Goal: Information Seeking & Learning: Learn about a topic

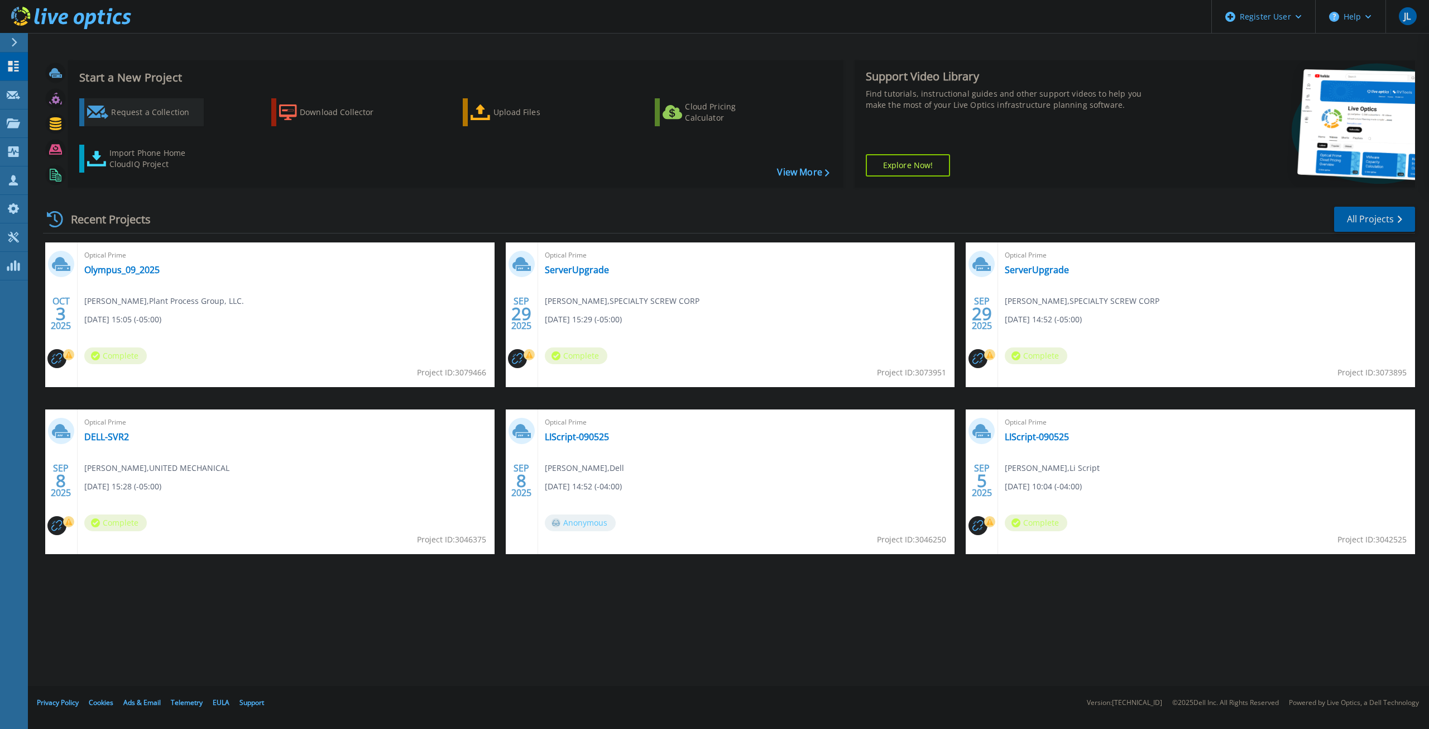
drag, startPoint x: 167, startPoint y: 111, endPoint x: 182, endPoint y: 115, distance: 15.7
click at [167, 111] on div "Request a Collection" at bounding box center [155, 112] width 89 height 22
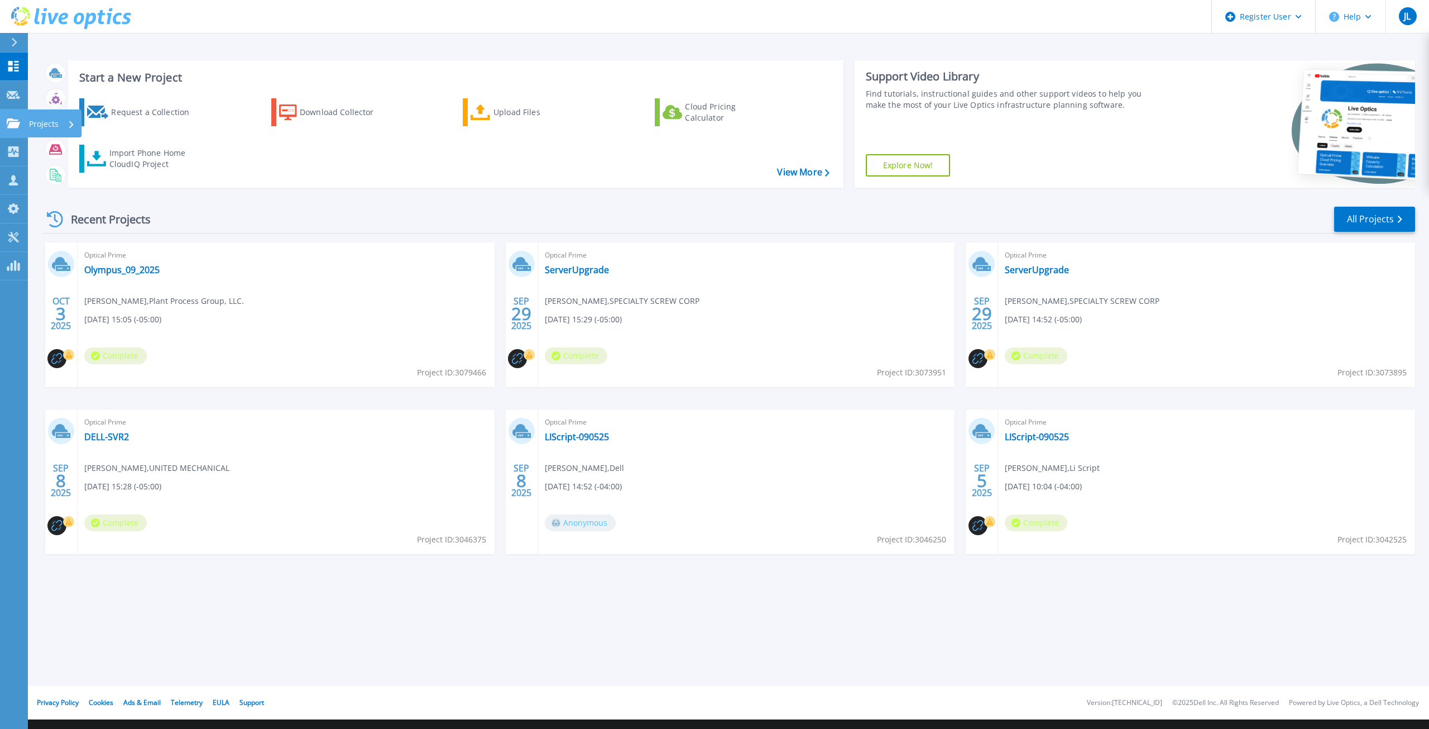
click at [38, 117] on p "Projects" at bounding box center [44, 123] width 30 height 29
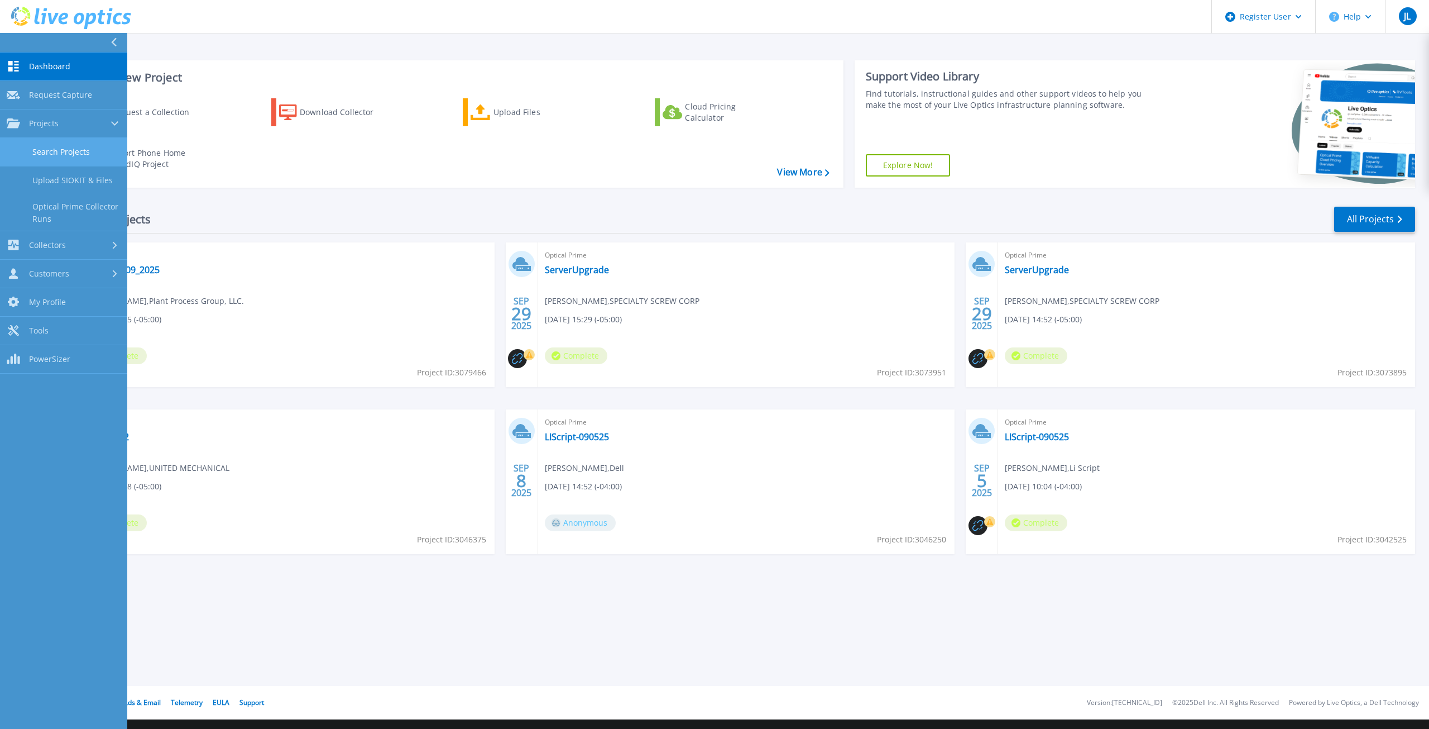
click at [80, 152] on link "Search Projects" at bounding box center [63, 152] width 127 height 28
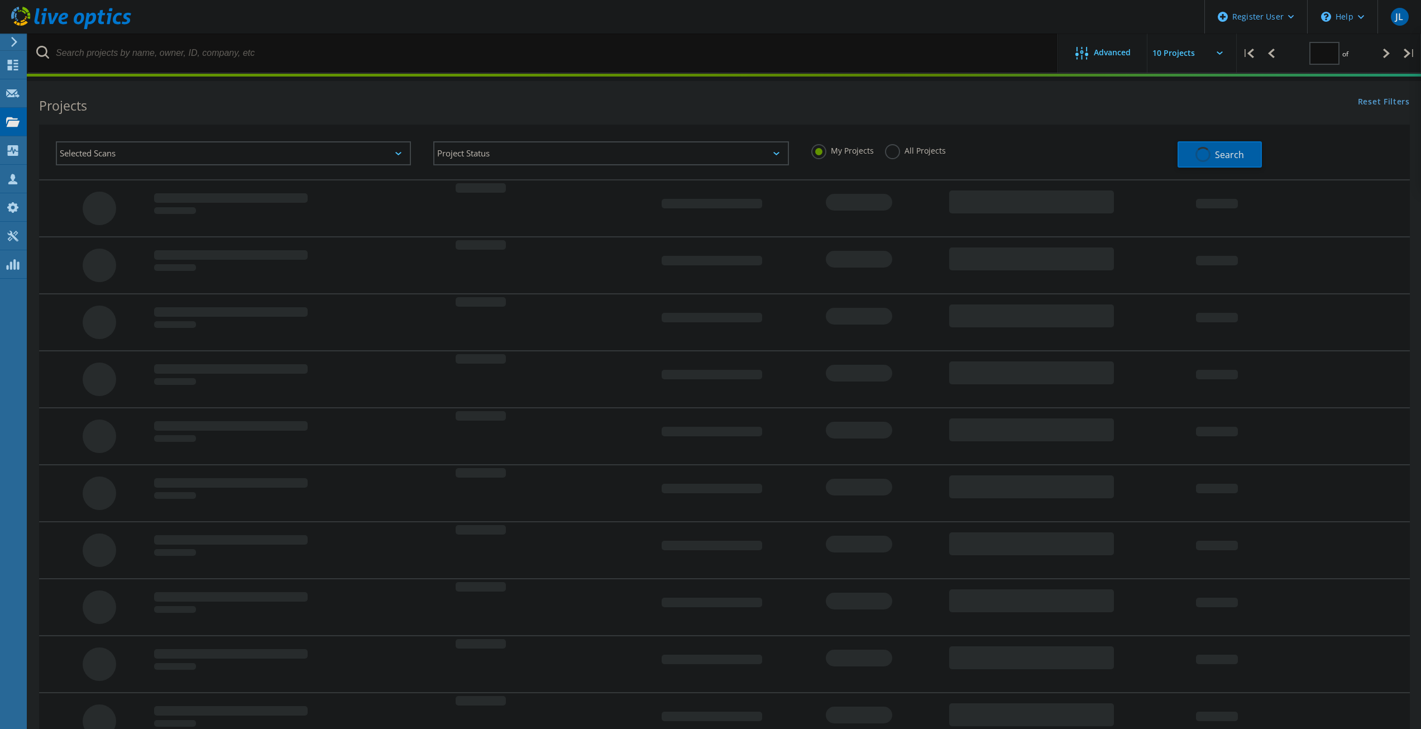
type input "1"
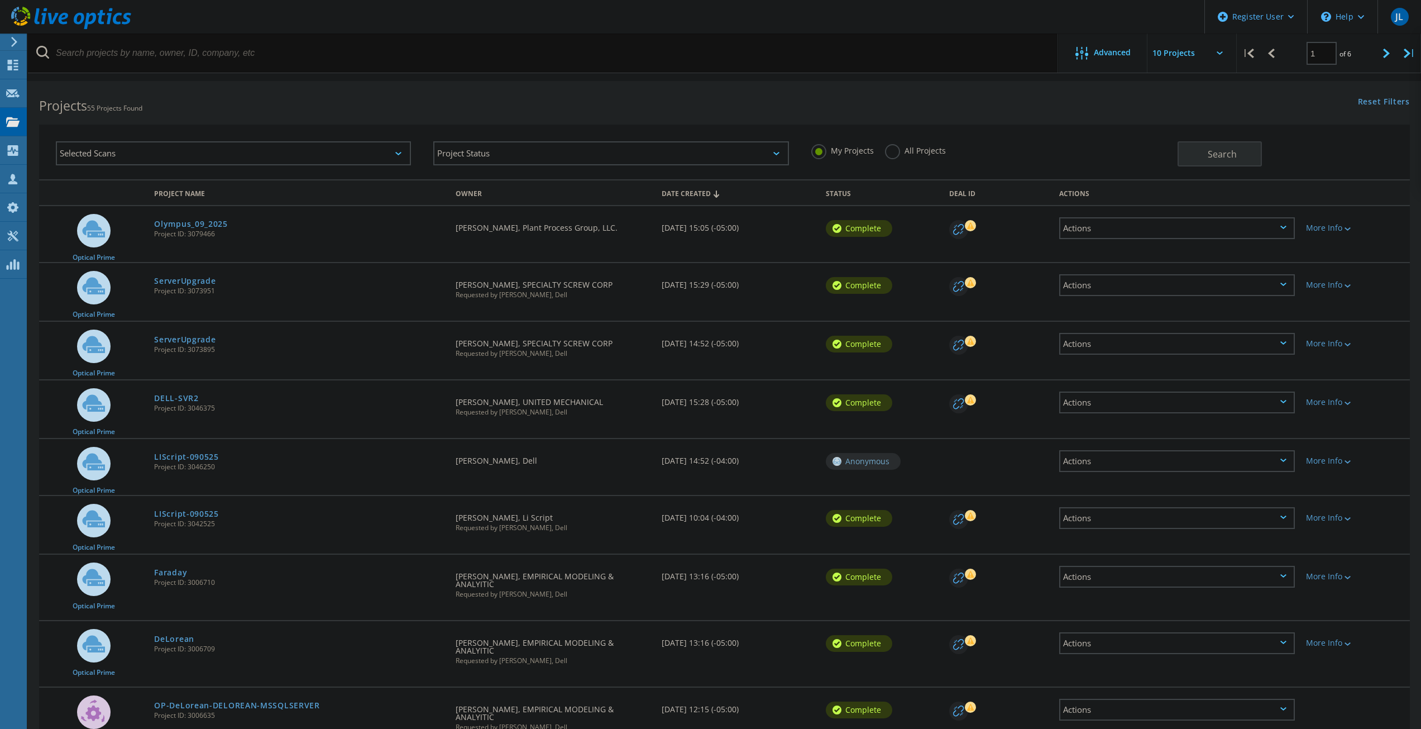
click at [888, 151] on label "All Projects" at bounding box center [915, 149] width 61 height 11
click at [0, 0] on input "All Projects" at bounding box center [0, 0] width 0 height 0
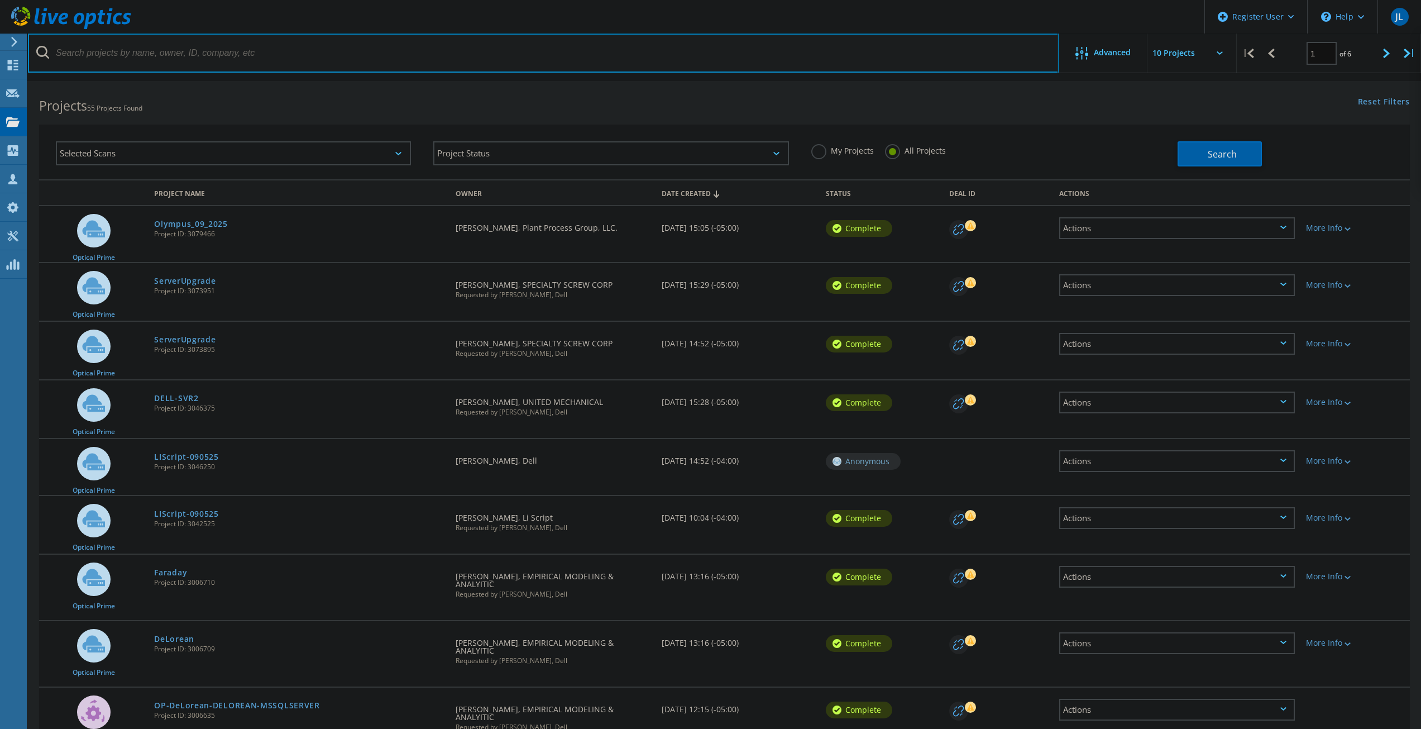
paste input "3043662"
type input "3043662"
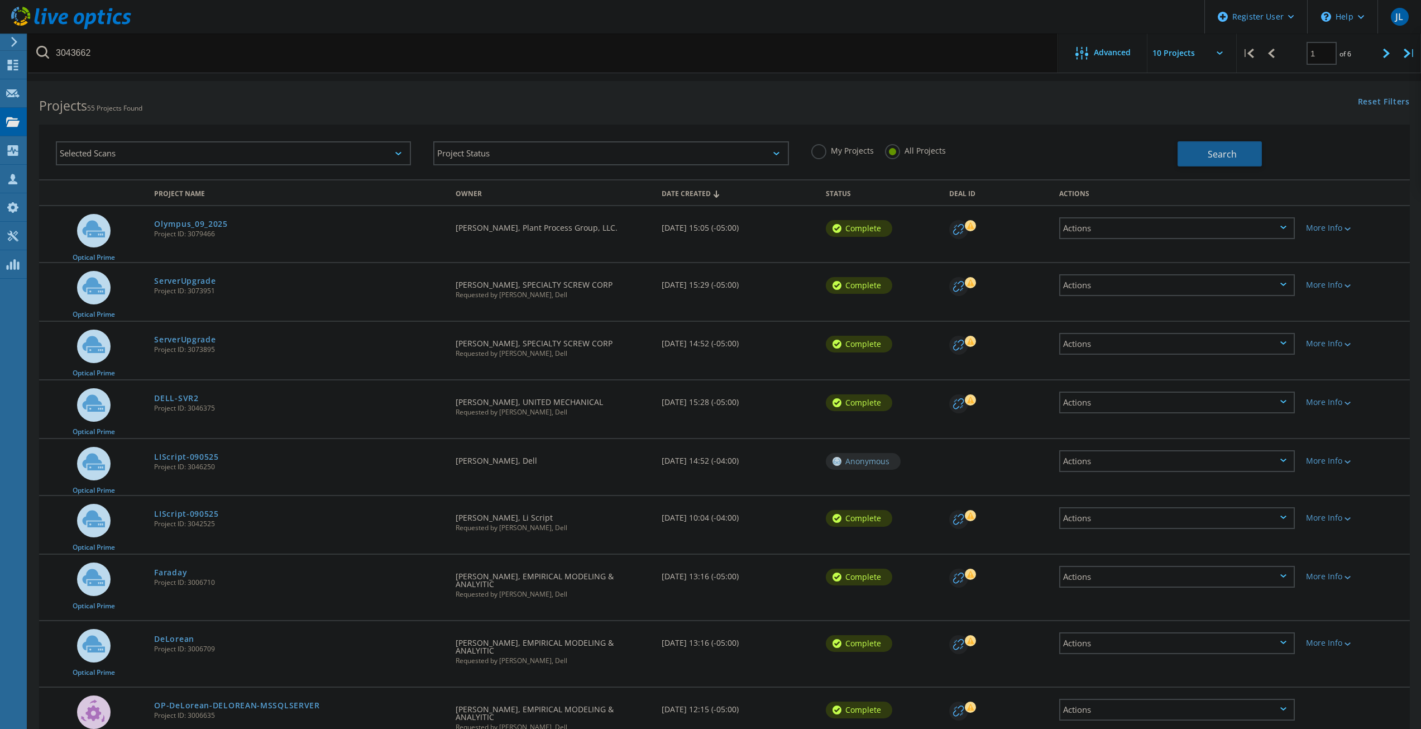
click at [1222, 144] on button "Search" at bounding box center [1219, 153] width 84 height 25
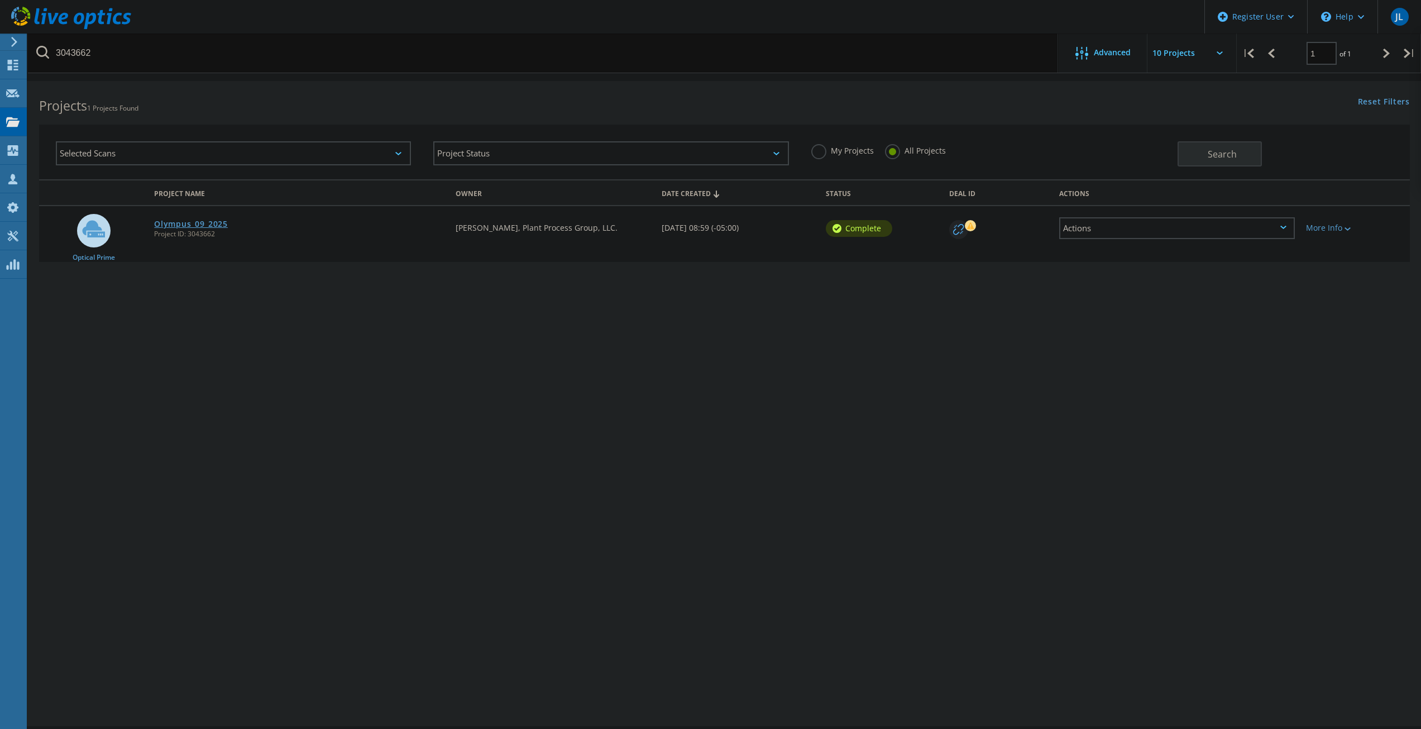
click at [200, 224] on link "Olympus_09_2025" at bounding box center [191, 224] width 74 height 8
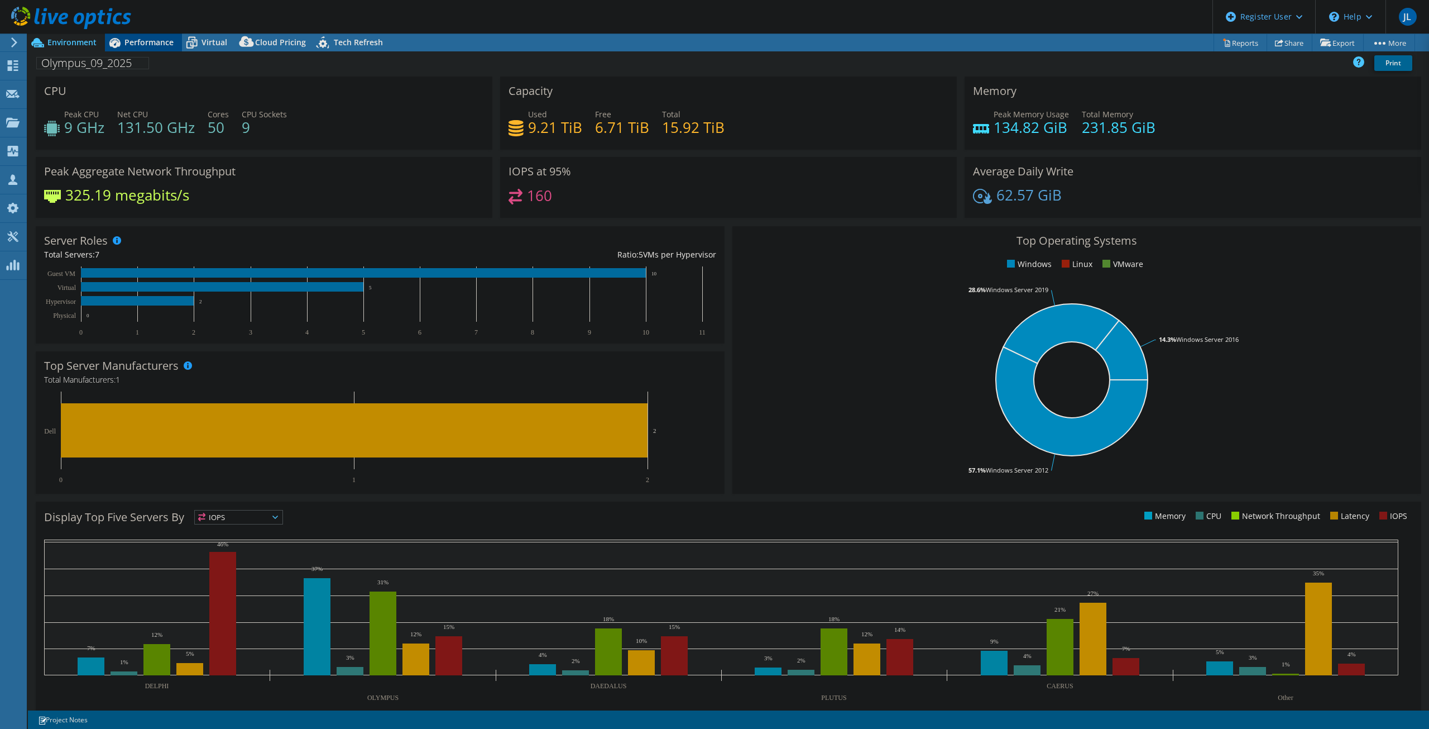
click at [148, 46] on span "Performance" at bounding box center [148, 42] width 49 height 11
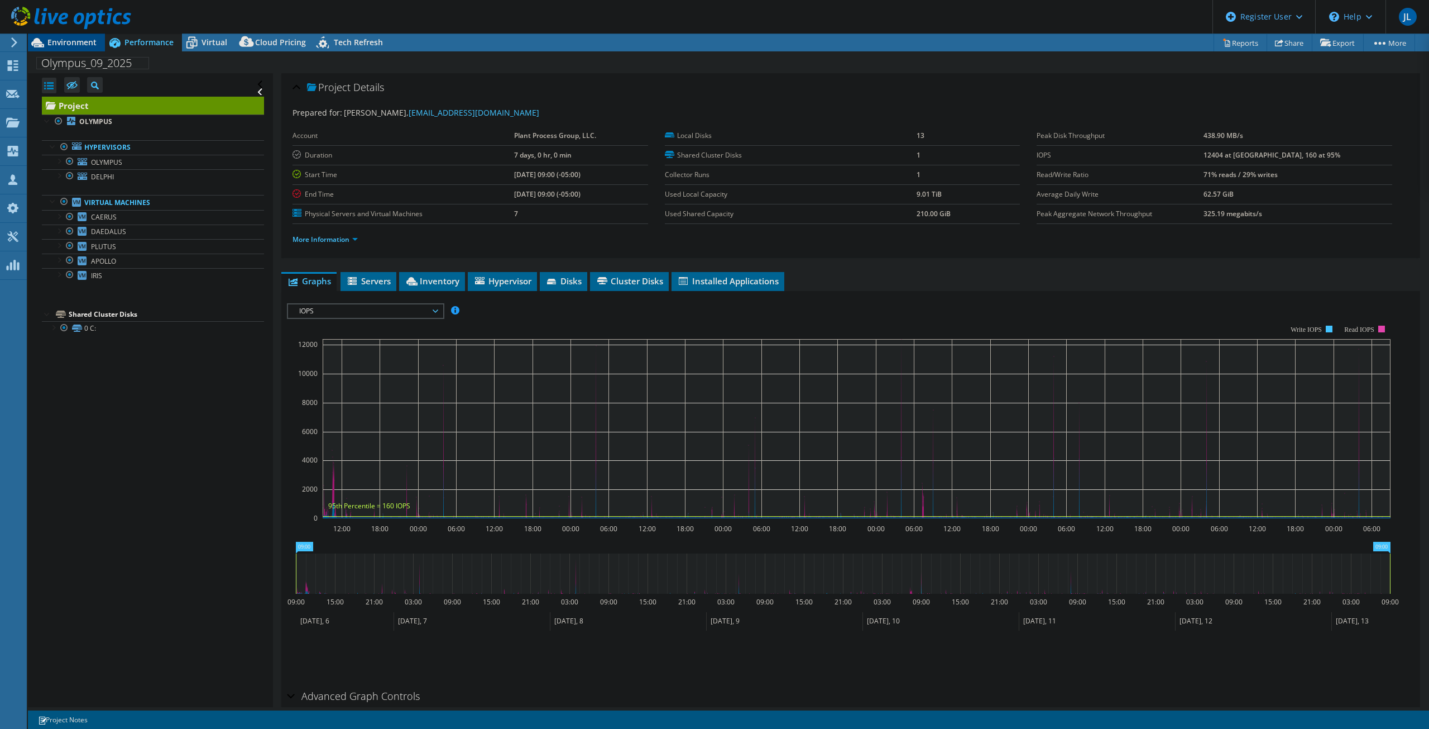
click at [59, 40] on span "Environment" at bounding box center [71, 42] width 49 height 11
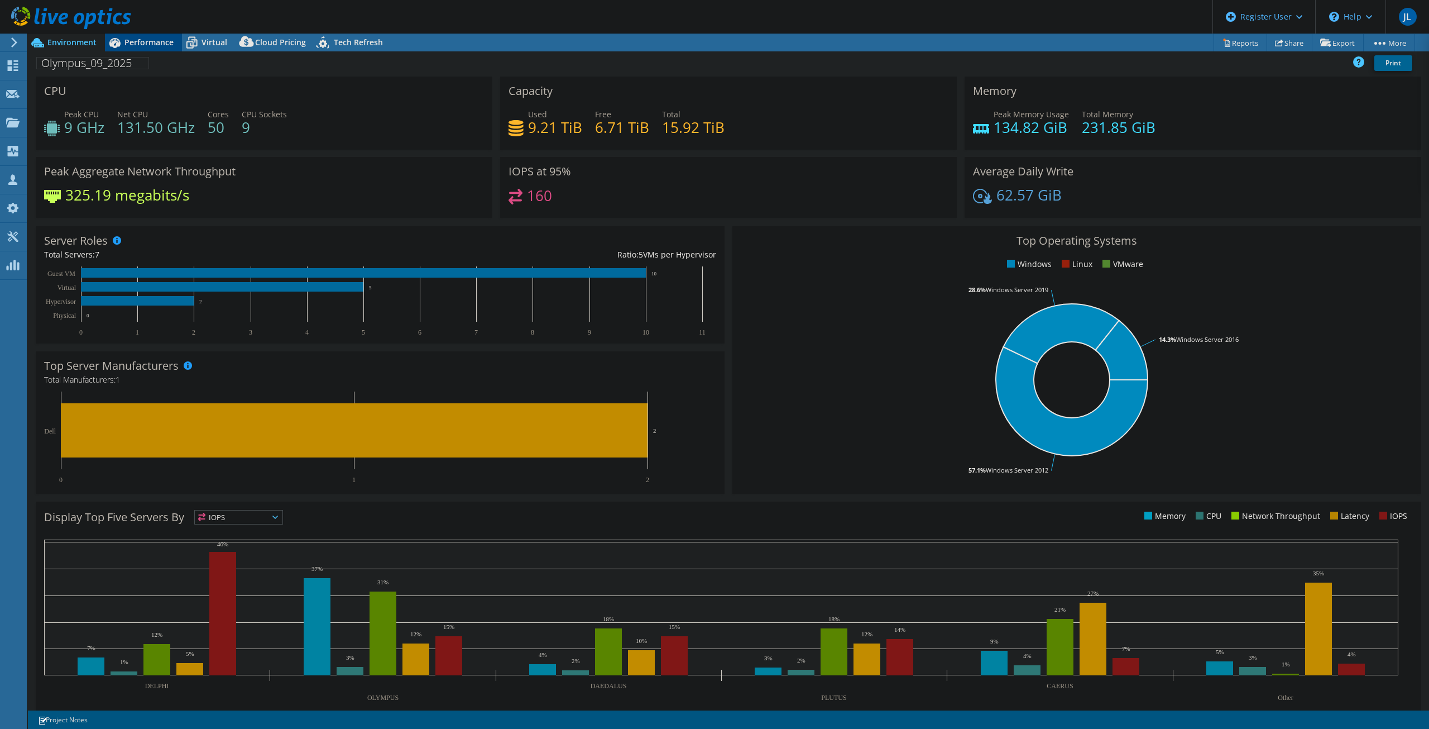
click at [143, 40] on span "Performance" at bounding box center [148, 42] width 49 height 11
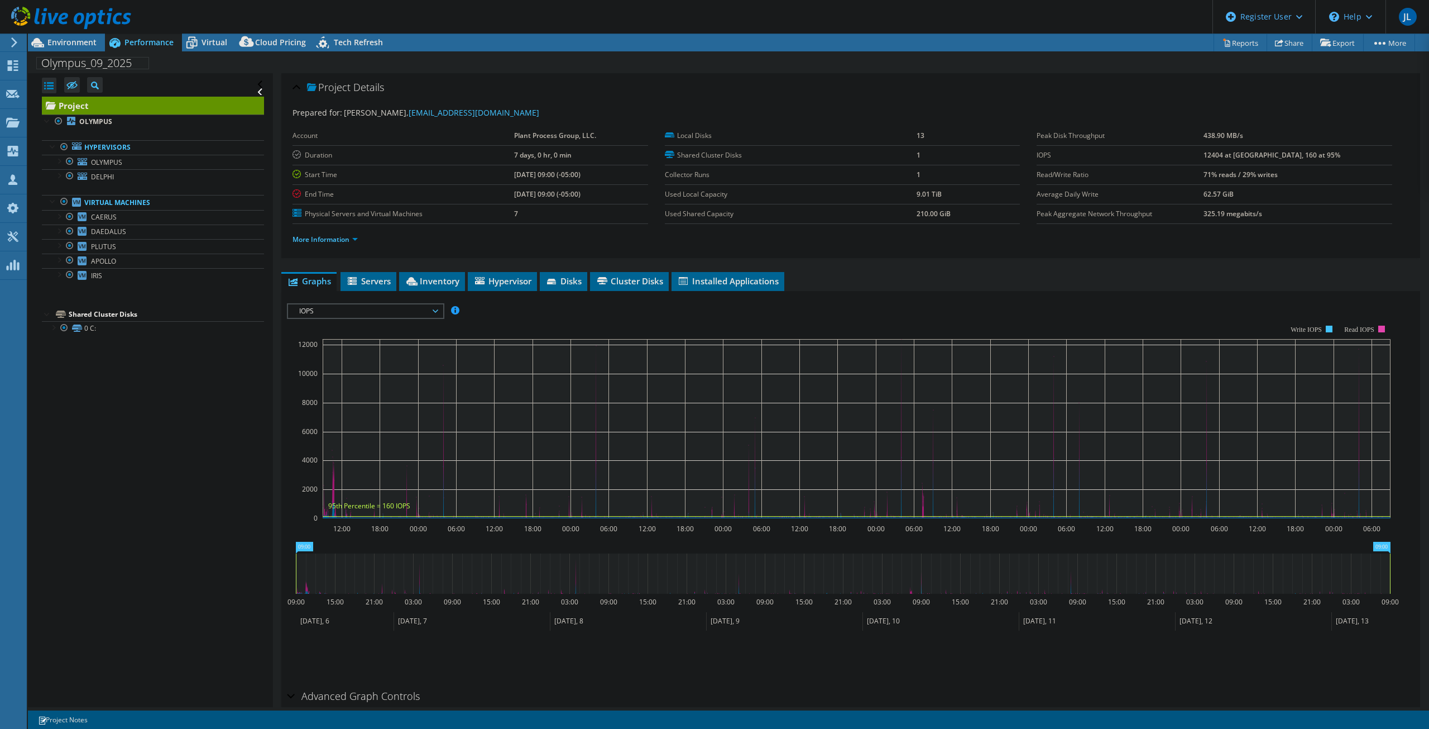
click at [61, 36] on div at bounding box center [65, 18] width 131 height 37
click at [62, 42] on span "Environment" at bounding box center [71, 42] width 49 height 11
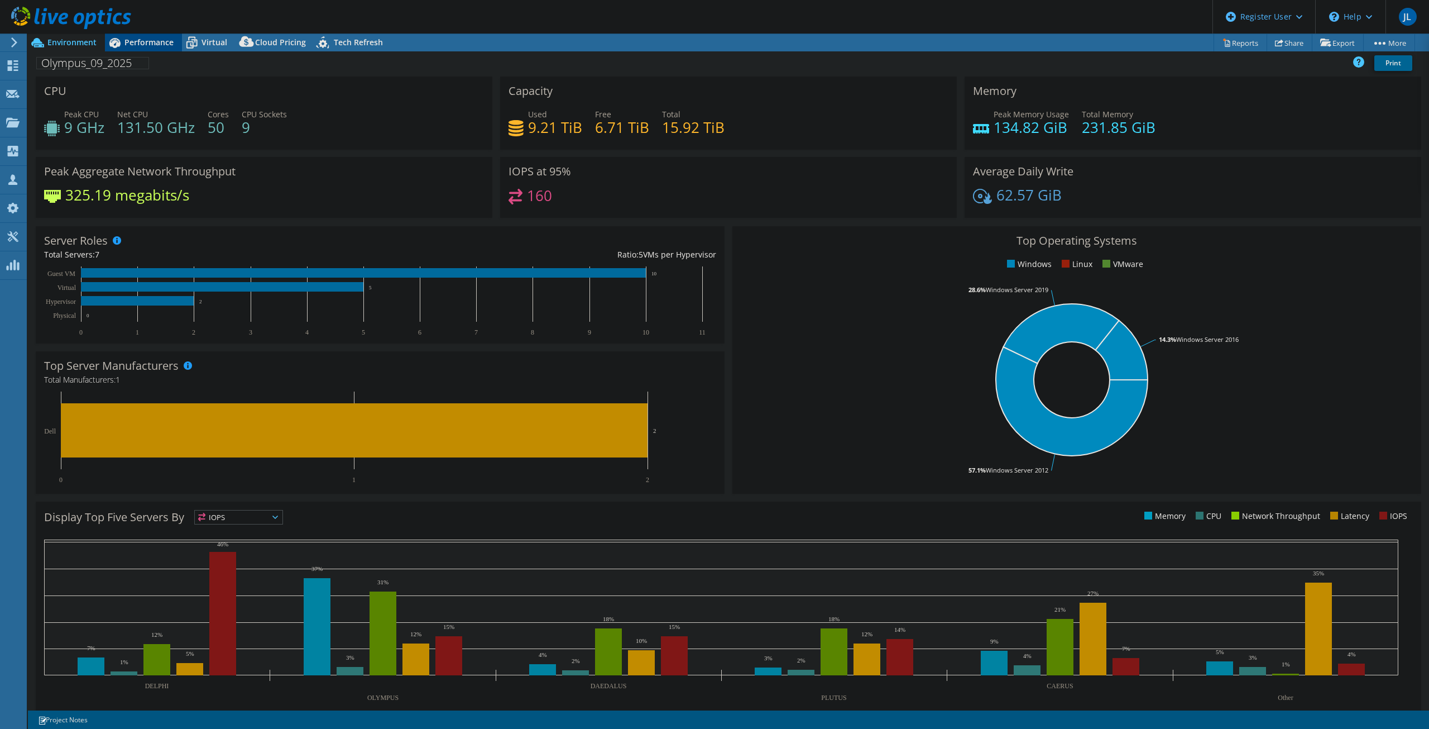
click at [143, 38] on span "Performance" at bounding box center [148, 42] width 49 height 11
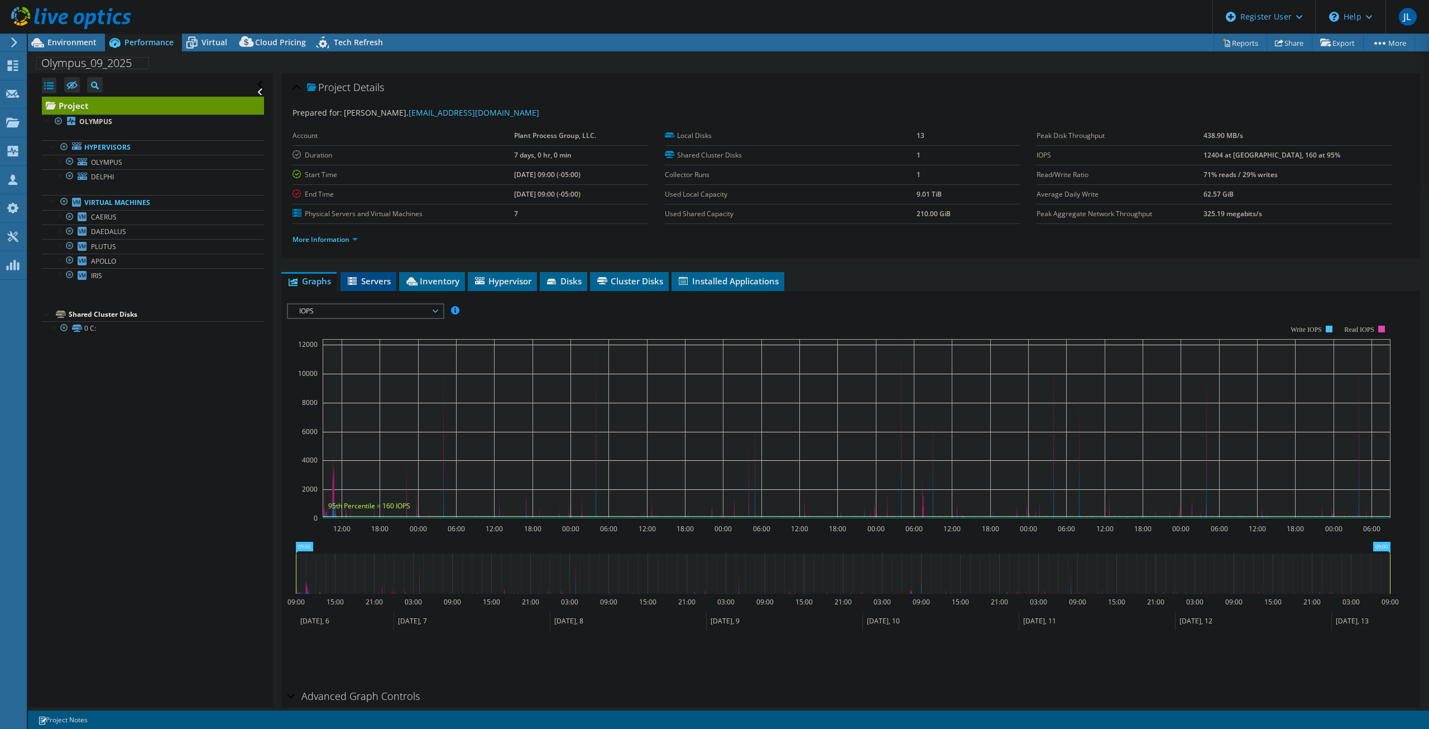
click at [373, 277] on span "Servers" at bounding box center [368, 280] width 45 height 11
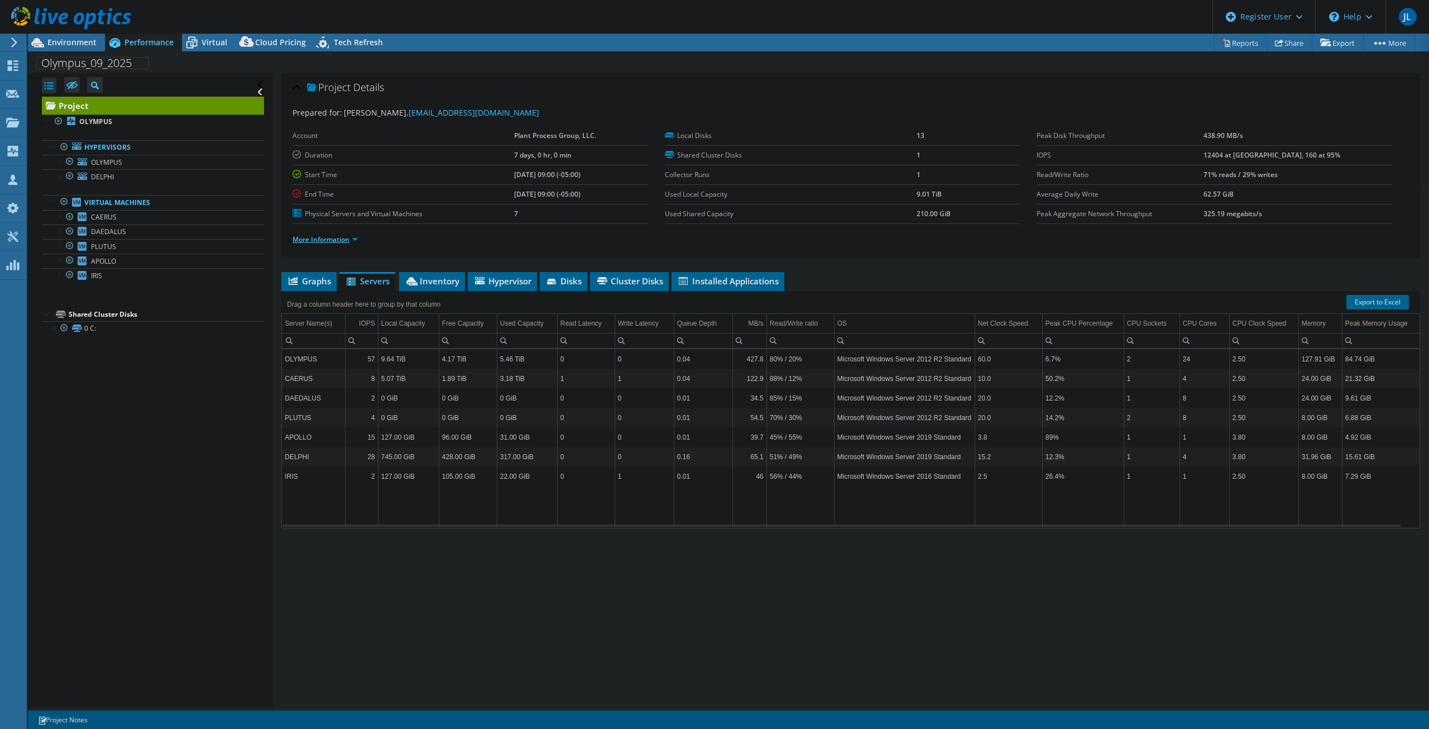
click at [358, 239] on link "More Information" at bounding box center [325, 238] width 65 height 9
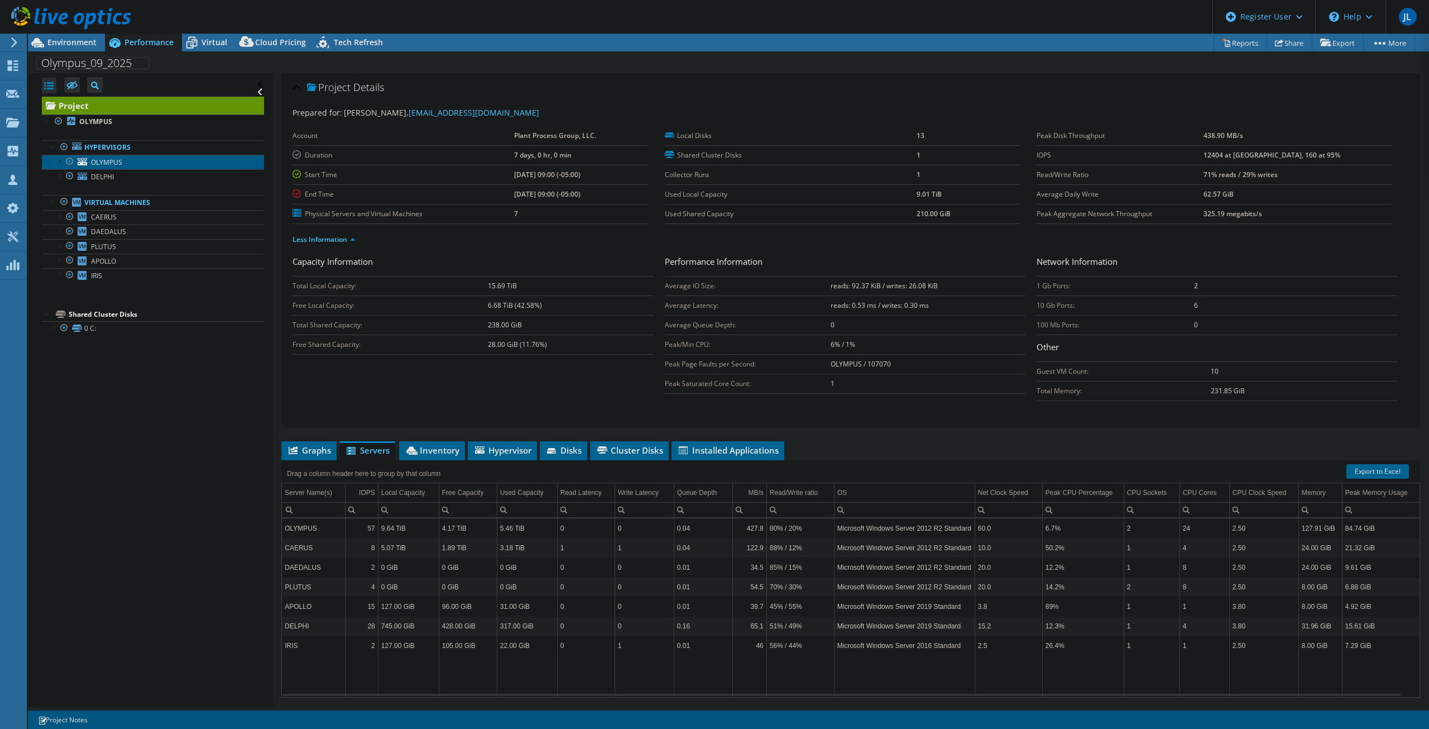
click at [141, 166] on link "OLYMPUS" at bounding box center [153, 162] width 222 height 15
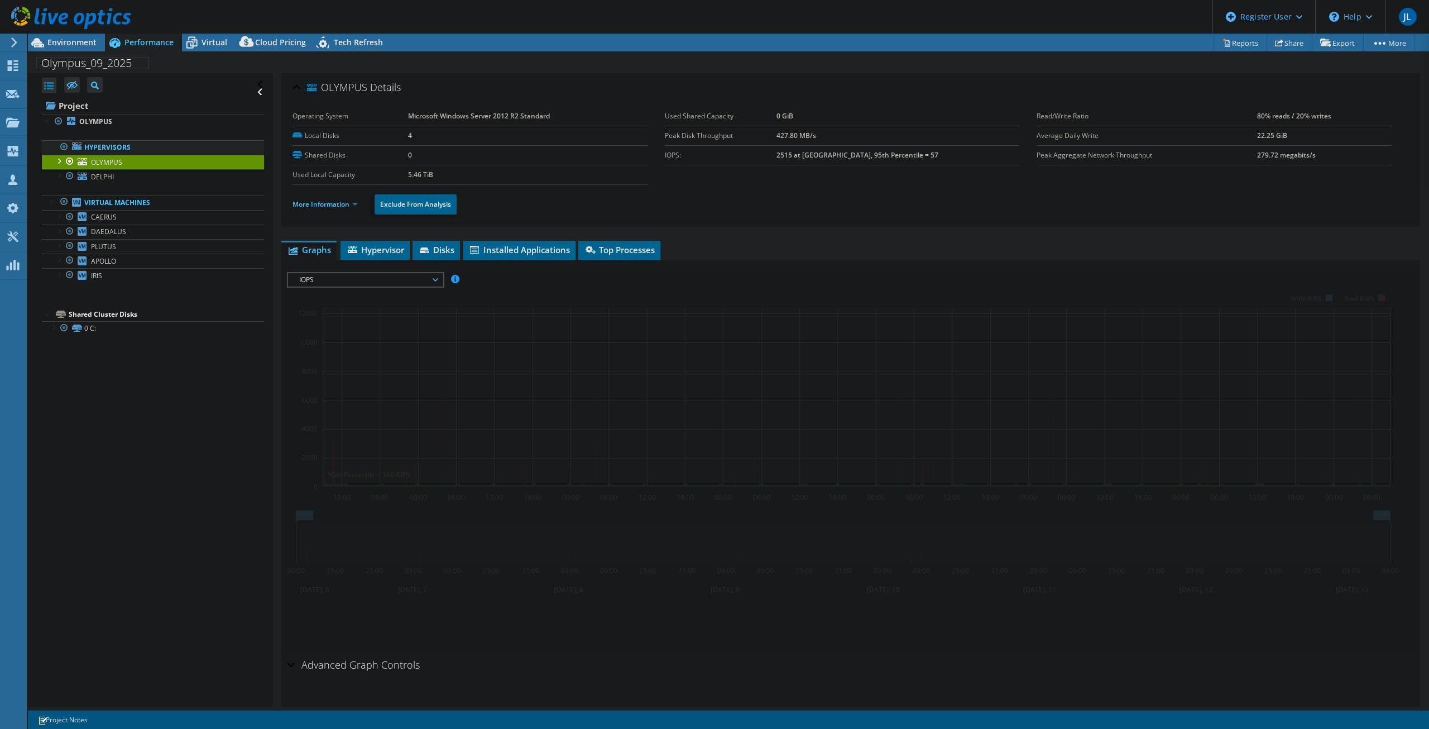
click at [148, 149] on link "Hypervisors" at bounding box center [153, 147] width 222 height 15
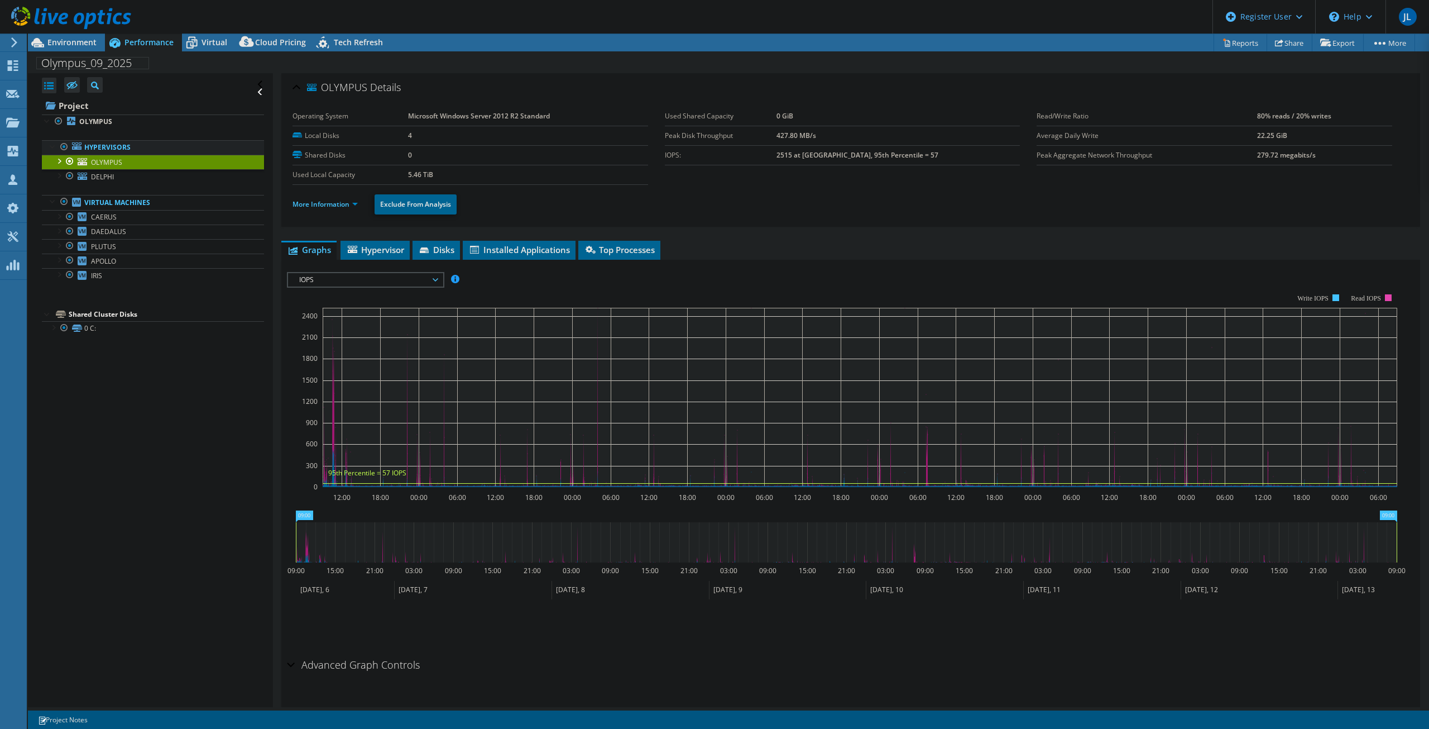
click at [137, 145] on link "Hypervisors" at bounding box center [153, 147] width 222 height 15
click at [372, 252] on span "Hypervisor" at bounding box center [375, 249] width 58 height 11
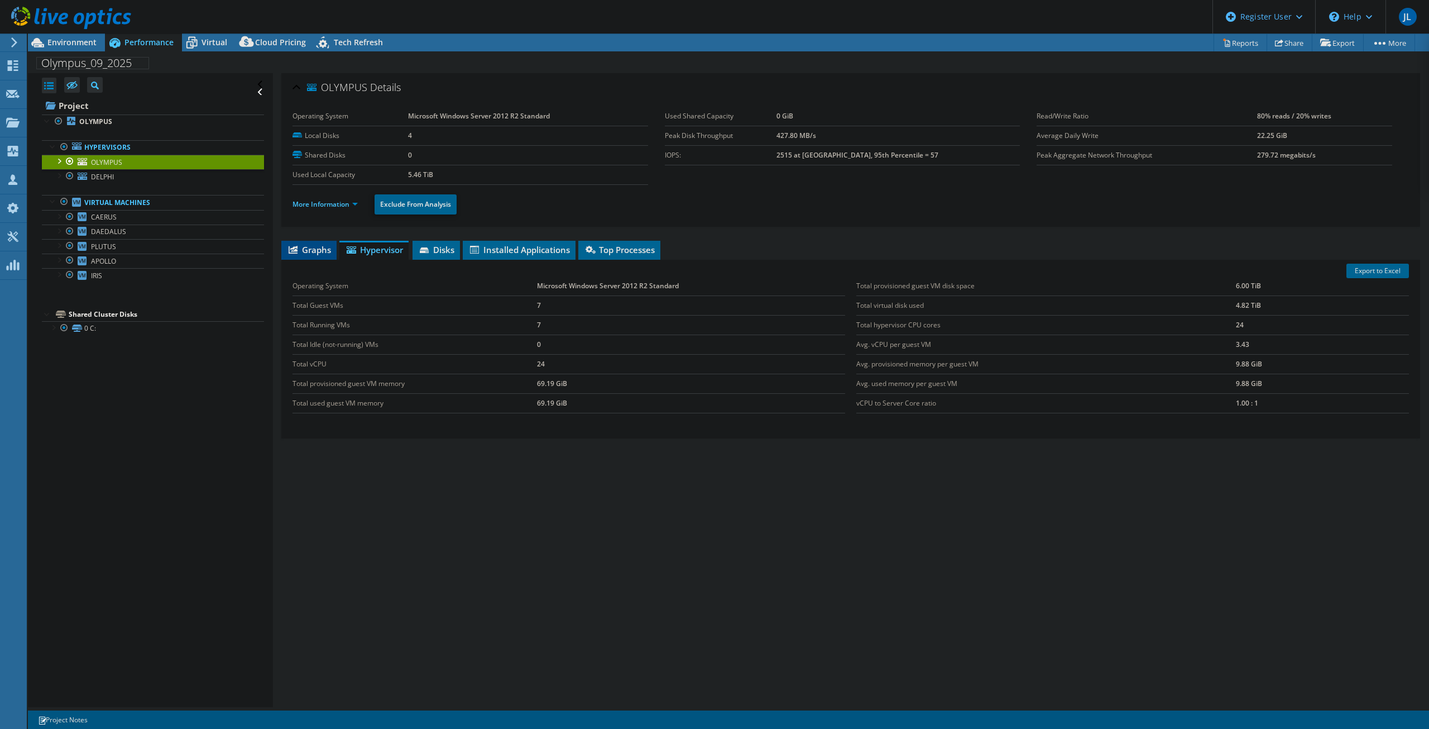
click at [305, 249] on span "Graphs" at bounding box center [309, 249] width 44 height 11
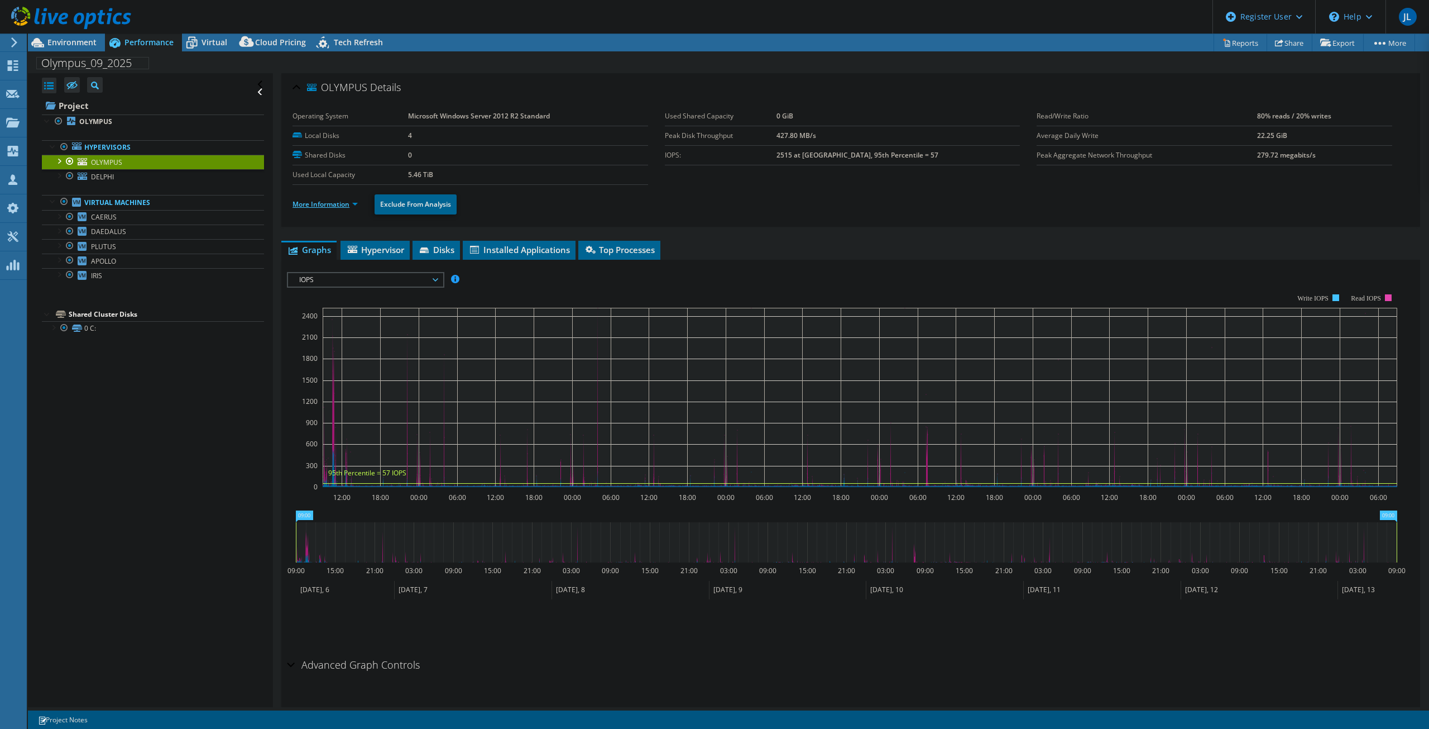
click at [331, 206] on link "More Information" at bounding box center [325, 203] width 65 height 9
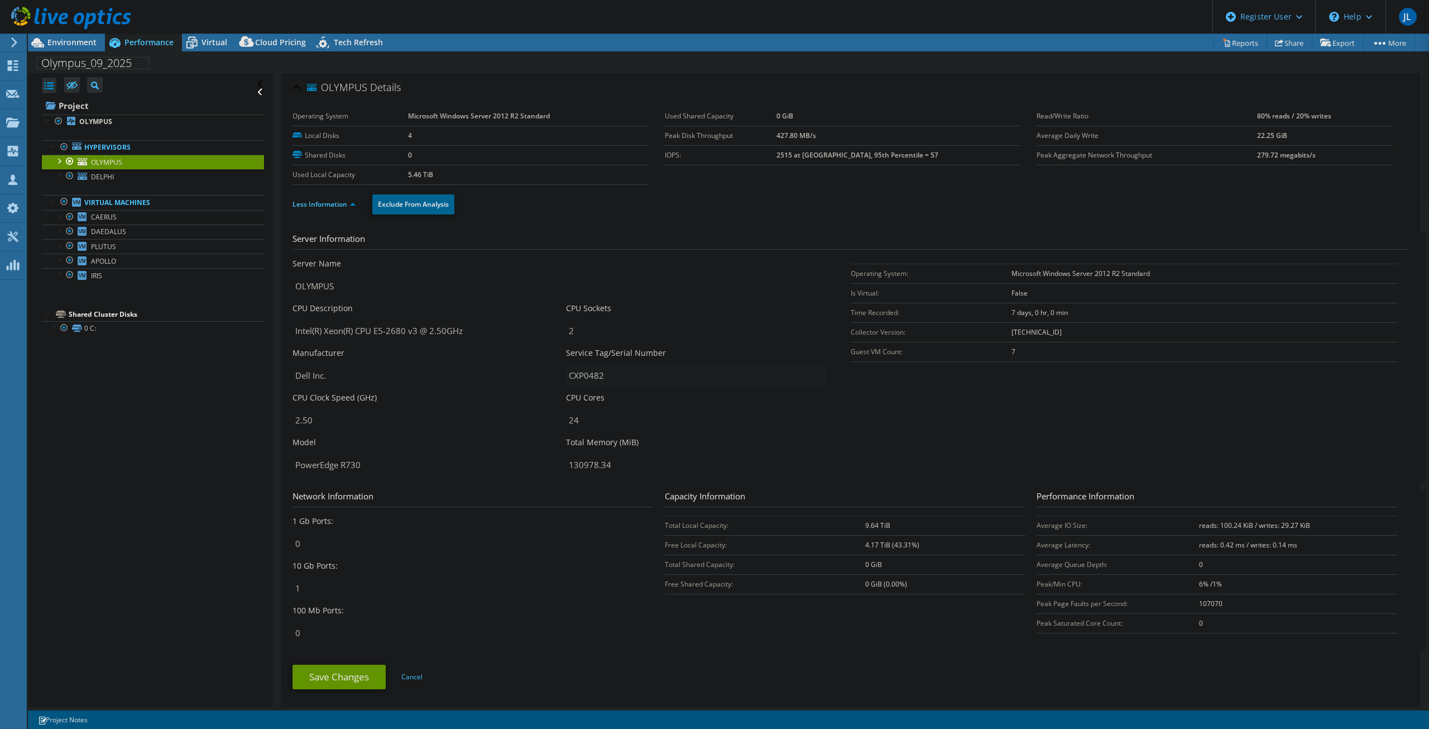
drag, startPoint x: 604, startPoint y: 377, endPoint x: 566, endPoint y: 377, distance: 37.4
click at [566, 377] on input "CXP0482" at bounding box center [696, 375] width 260 height 22
click at [110, 176] on span "DELPHI" at bounding box center [102, 176] width 23 height 9
drag, startPoint x: 608, startPoint y: 379, endPoint x: 559, endPoint y: 381, distance: 48.6
click at [559, 258] on div "Server Name DELPHI CPU Description Intel(R) Xeon(R) CPU E3-1270 v6 @ 3.80GHz CP…" at bounding box center [566, 258] width 547 height 0
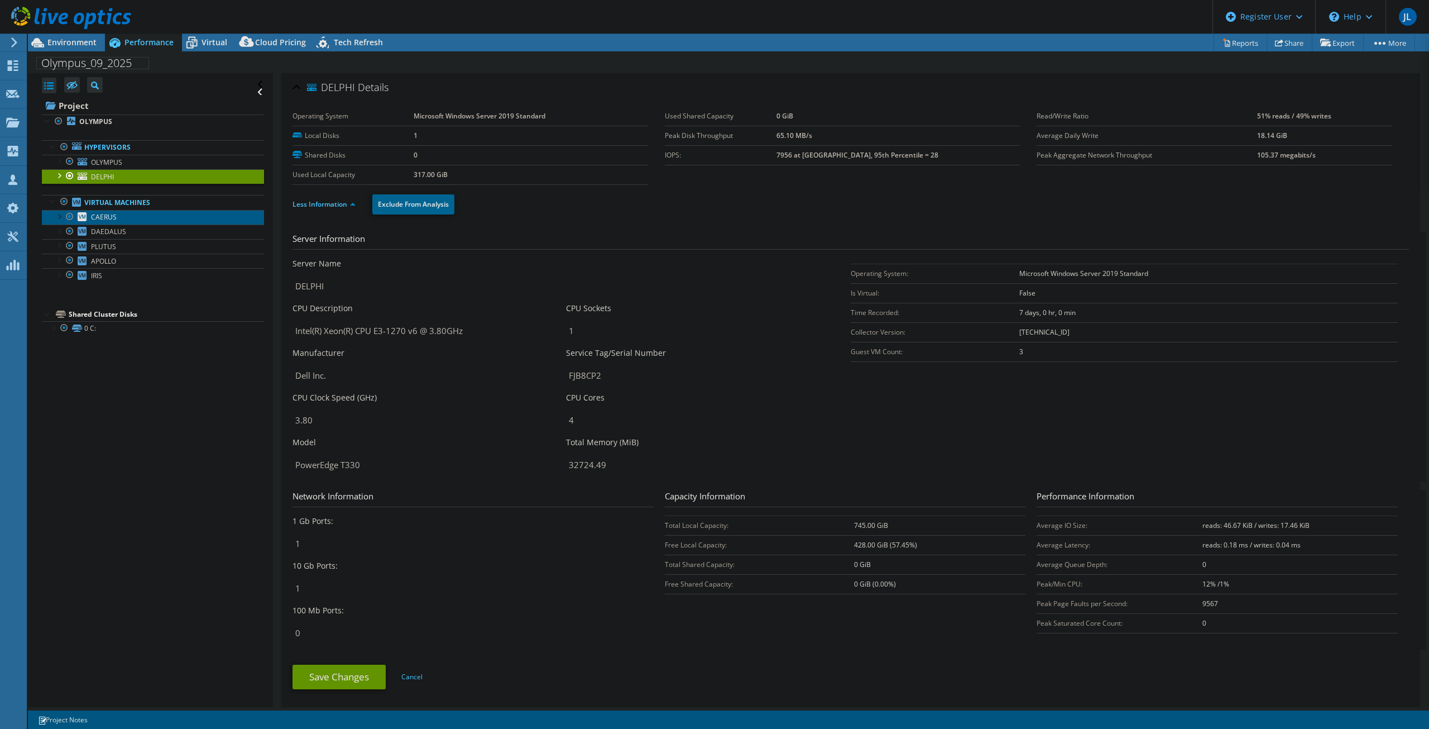
click at [124, 216] on link "CAERUS" at bounding box center [153, 217] width 222 height 15
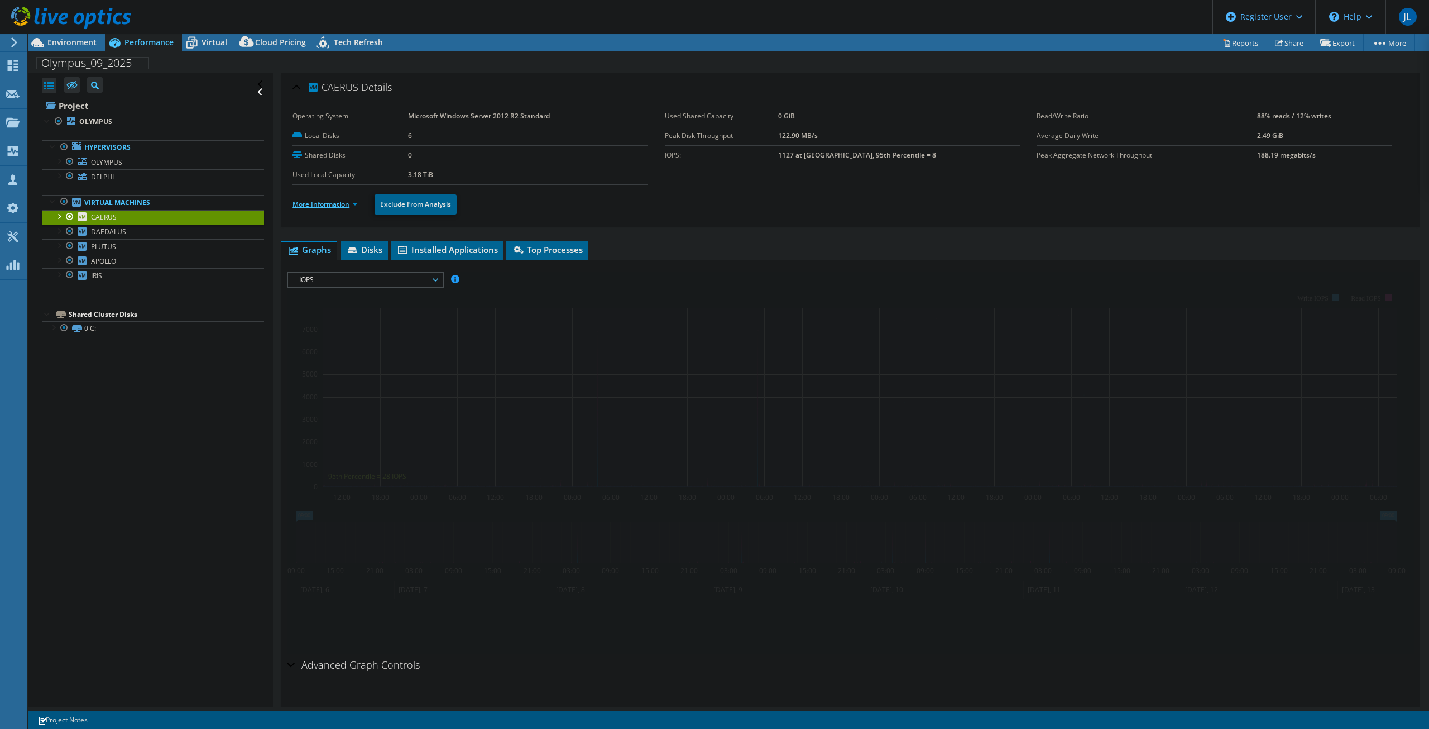
click at [319, 206] on link "More Information" at bounding box center [325, 203] width 65 height 9
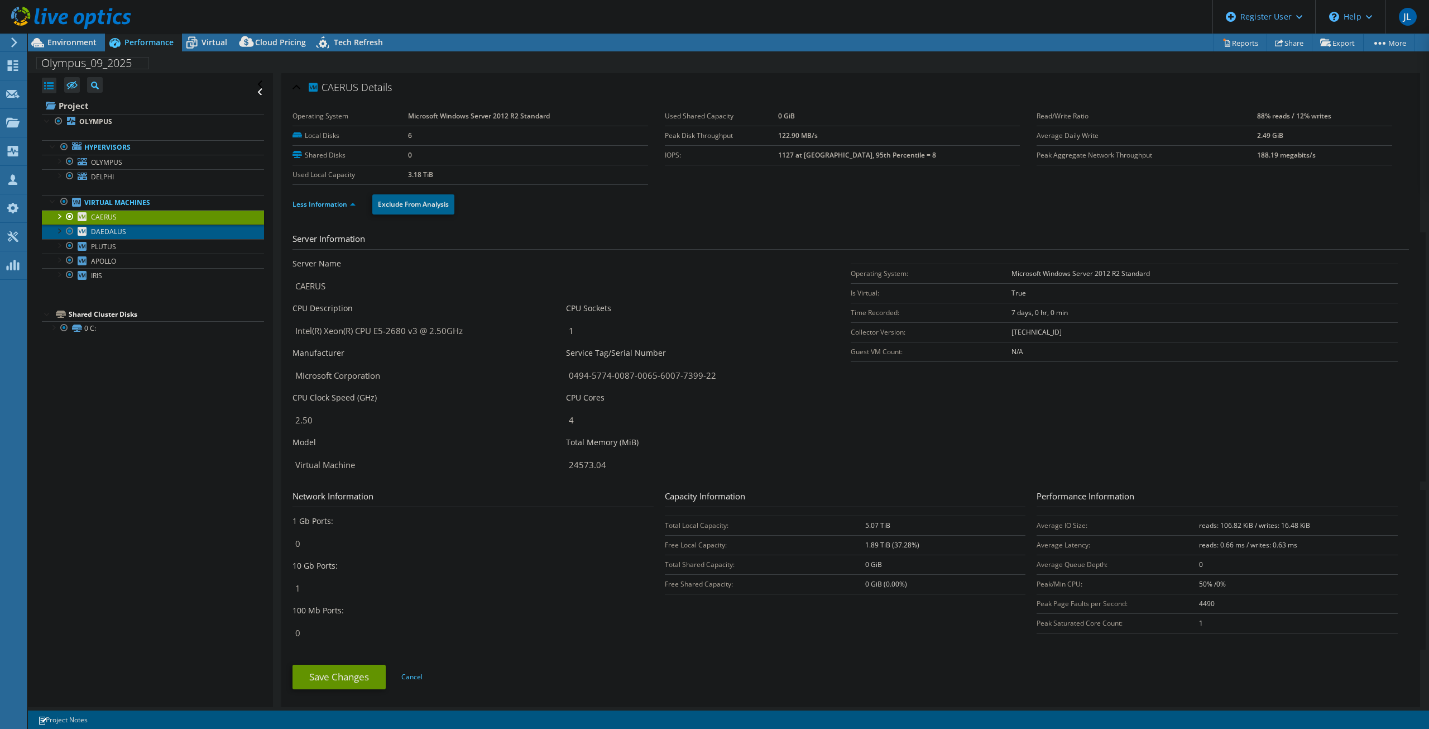
click at [118, 226] on link "DAEDALUS" at bounding box center [153, 231] width 222 height 15
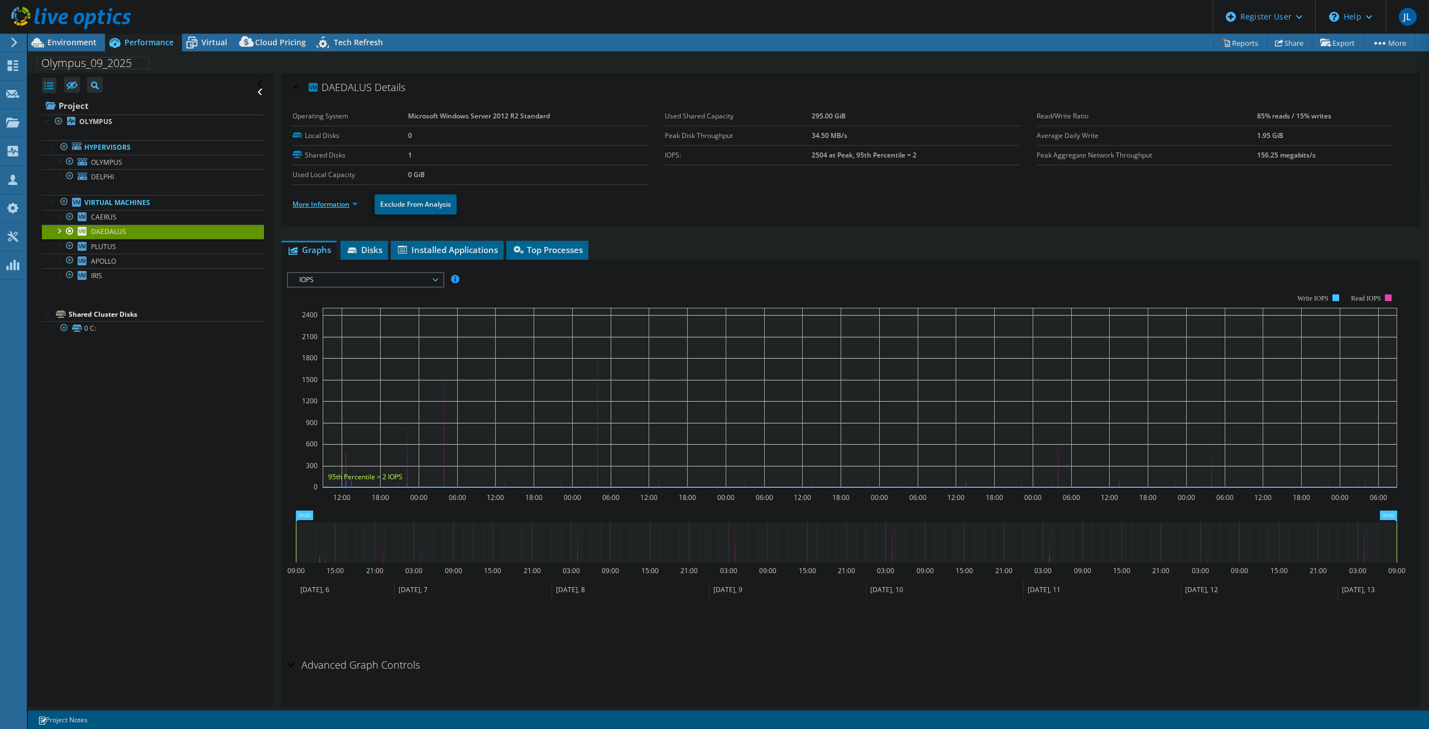
click at [326, 203] on link "More Information" at bounding box center [325, 203] width 65 height 9
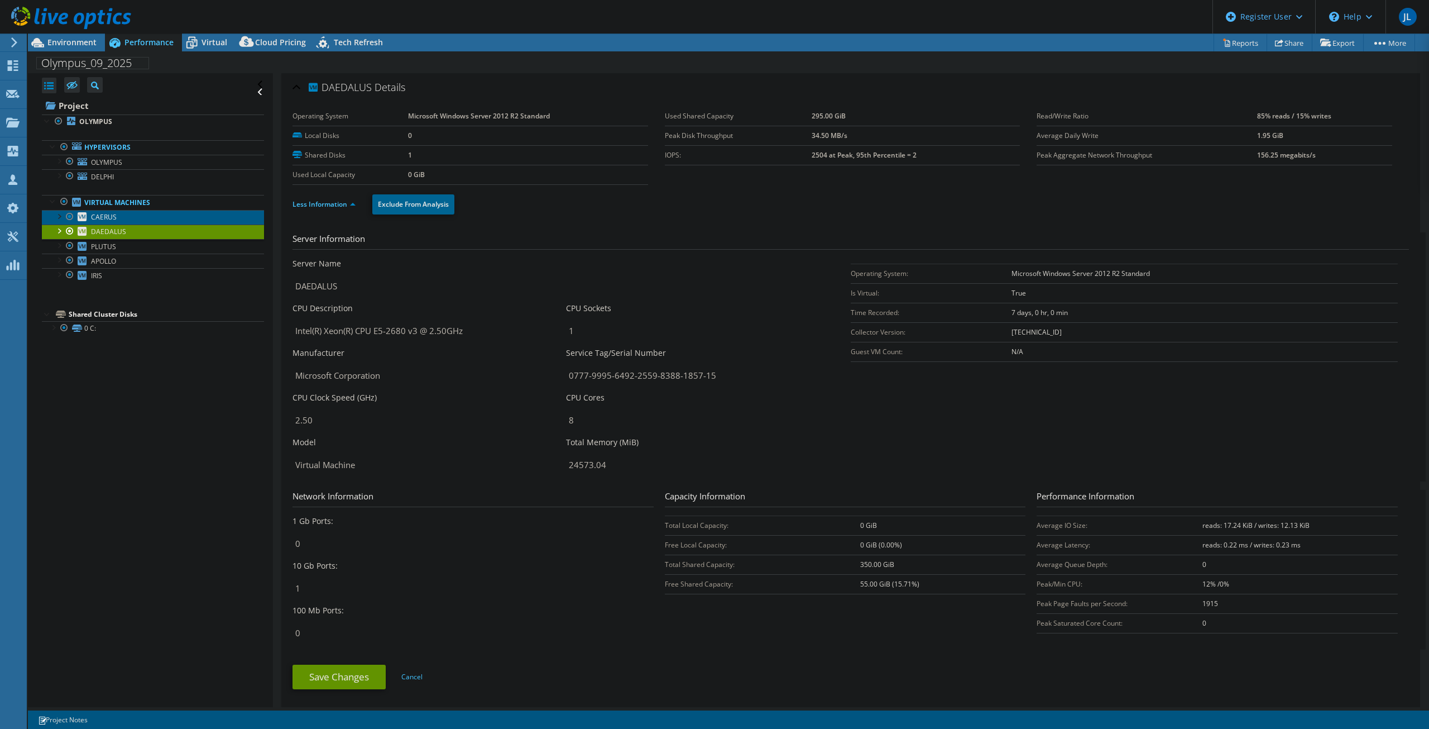
click at [99, 218] on span "CAERUS" at bounding box center [104, 216] width 26 height 9
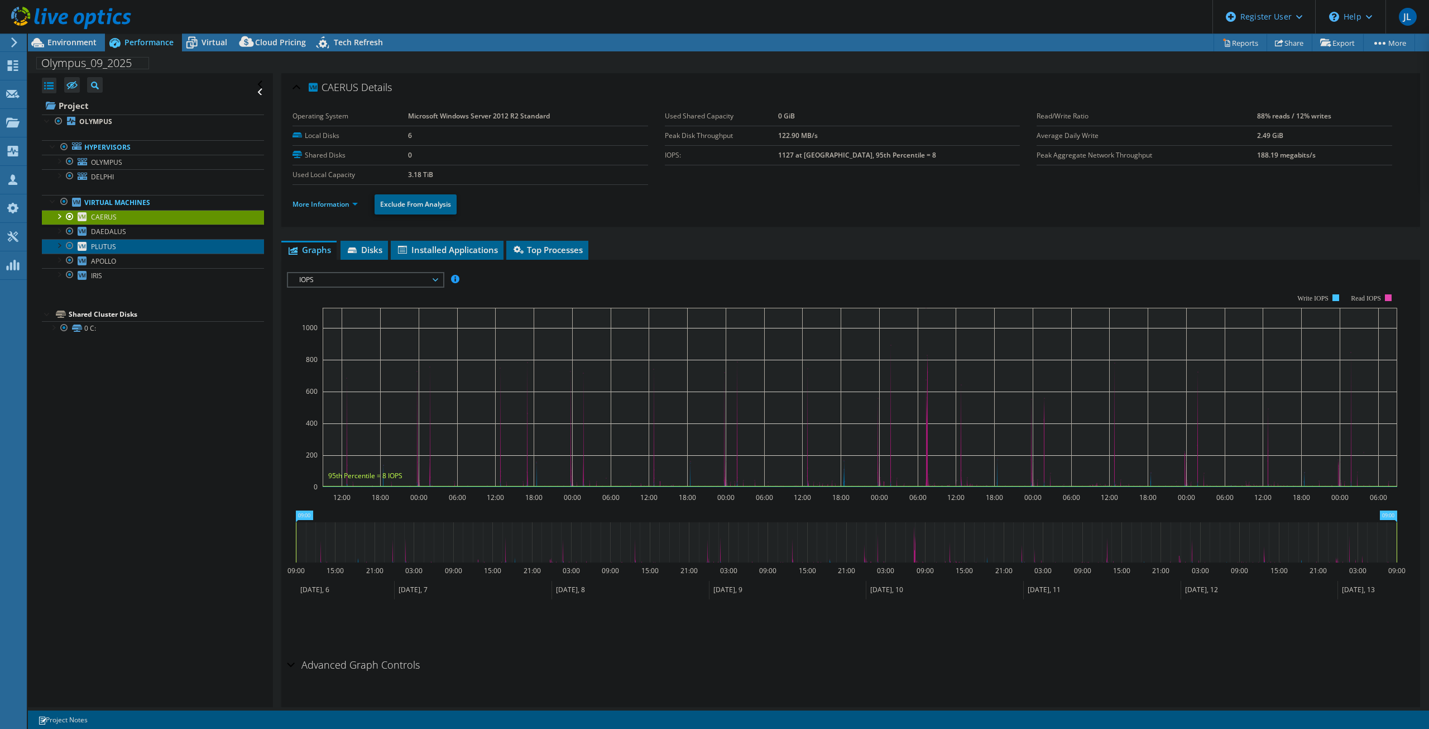
click at [101, 242] on span "PLUTUS" at bounding box center [103, 246] width 25 height 9
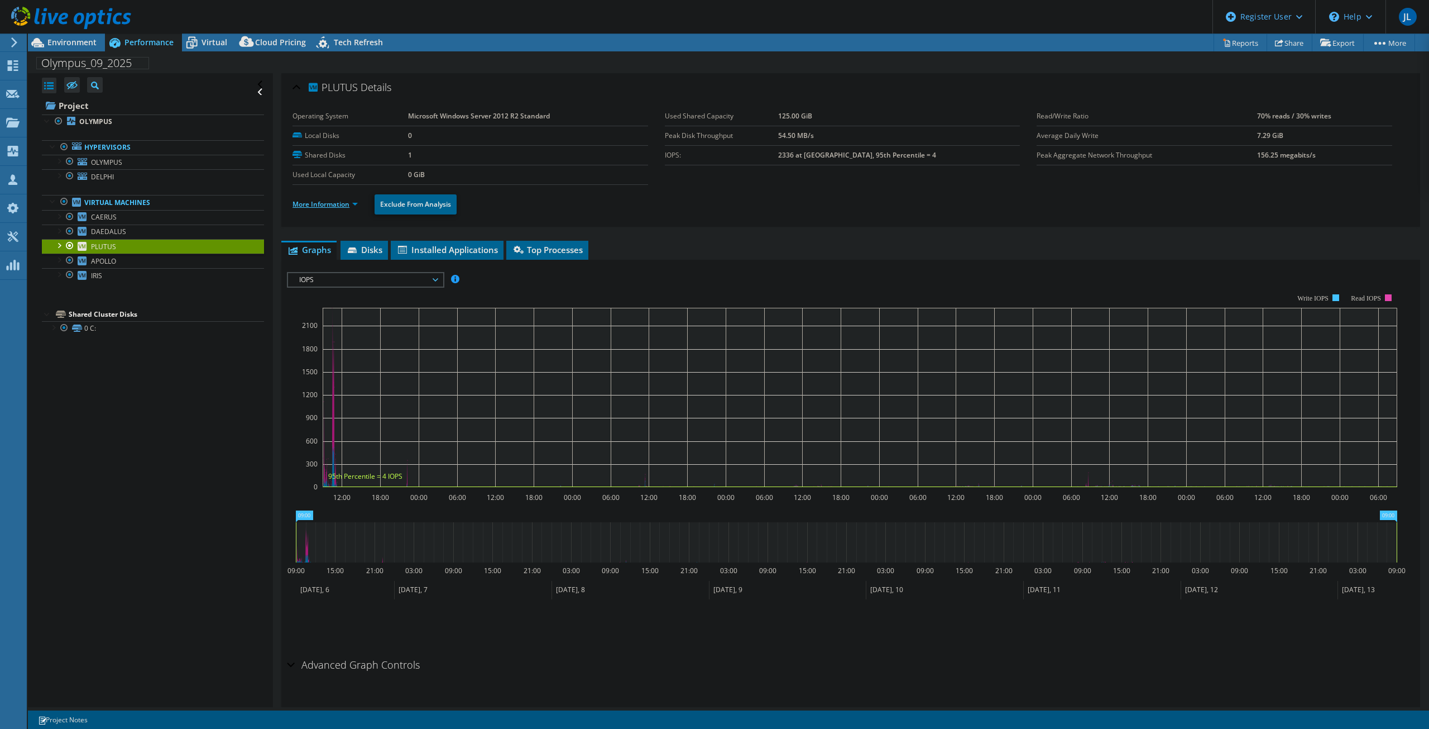
click at [334, 202] on link "More Information" at bounding box center [325, 203] width 65 height 9
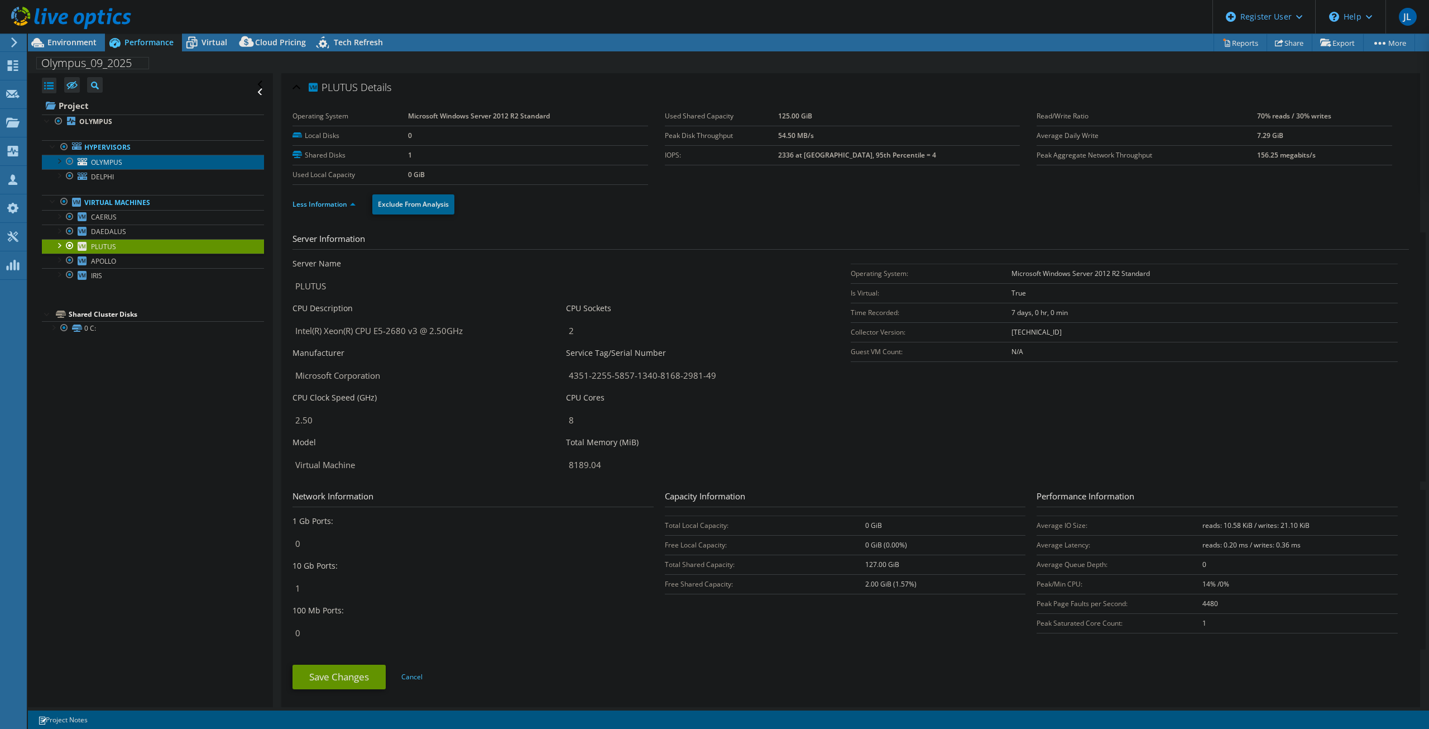
click at [111, 163] on span "OLYMPUS" at bounding box center [106, 161] width 31 height 9
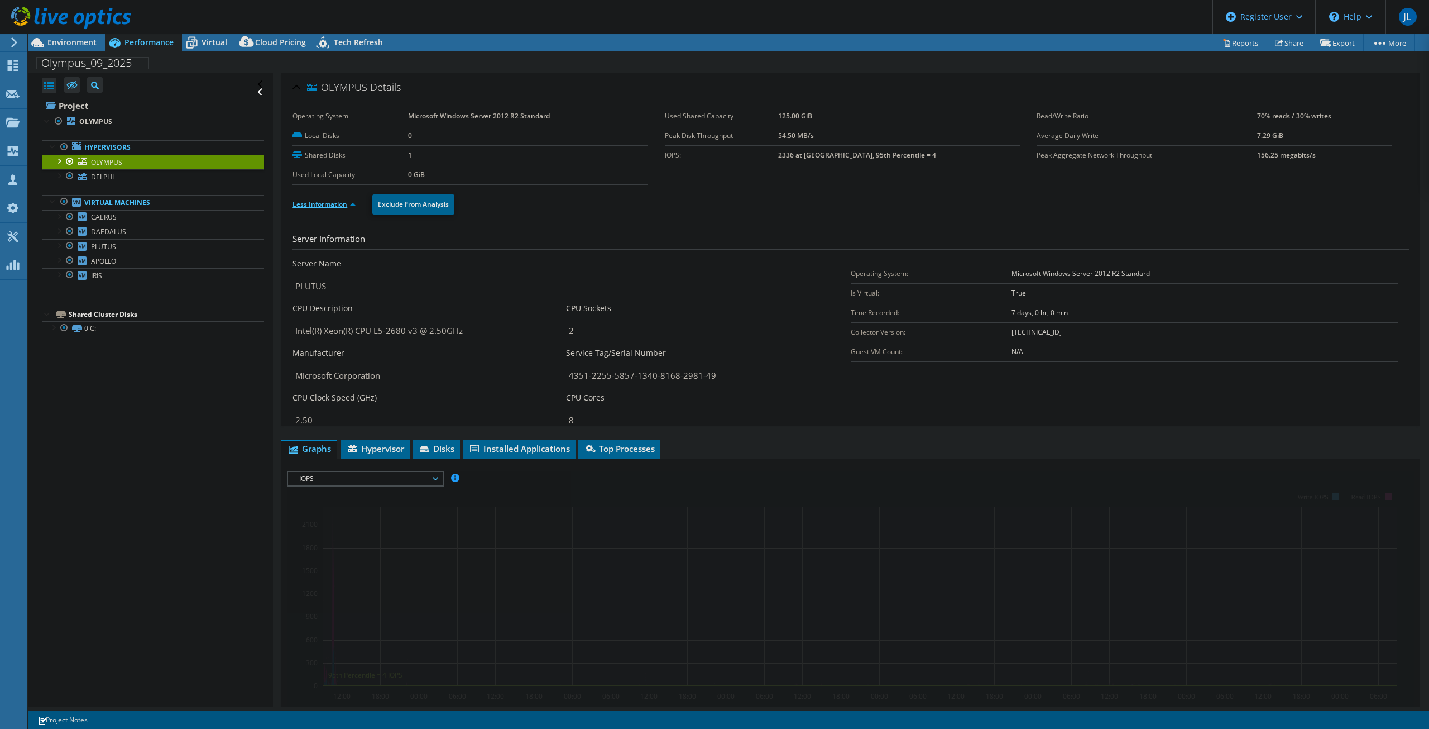
click at [311, 208] on link "Less Information" at bounding box center [324, 203] width 63 height 9
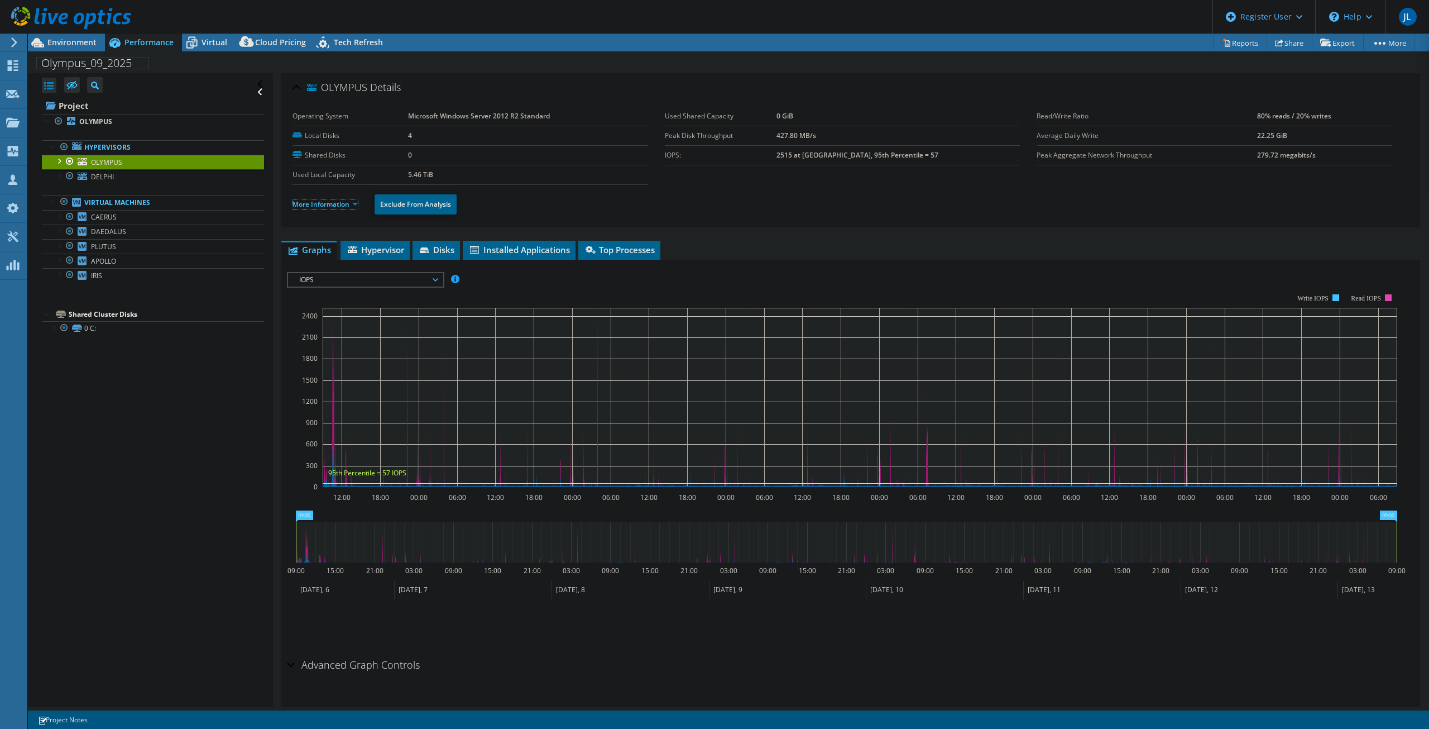
click at [311, 208] on link "More Information" at bounding box center [325, 203] width 65 height 9
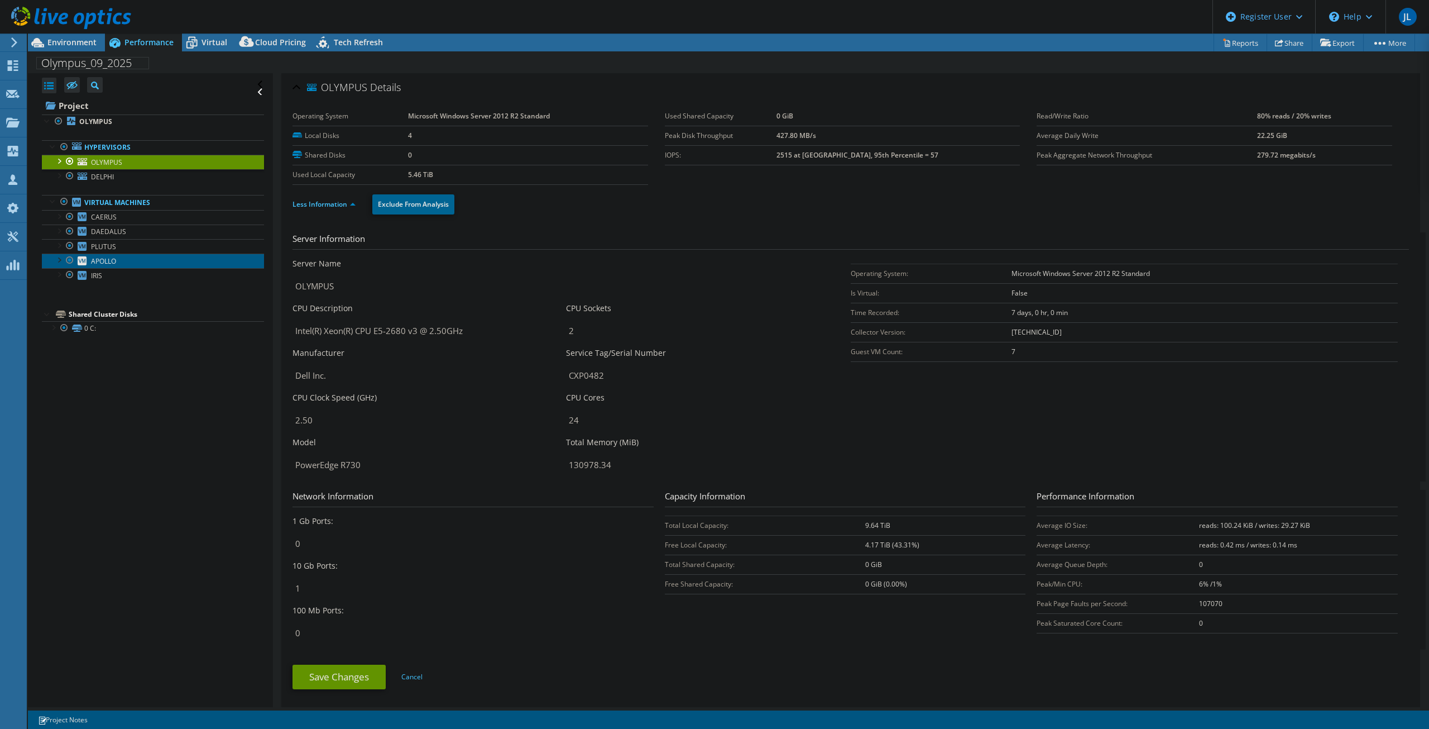
click at [101, 257] on span "APOLLO" at bounding box center [103, 260] width 25 height 9
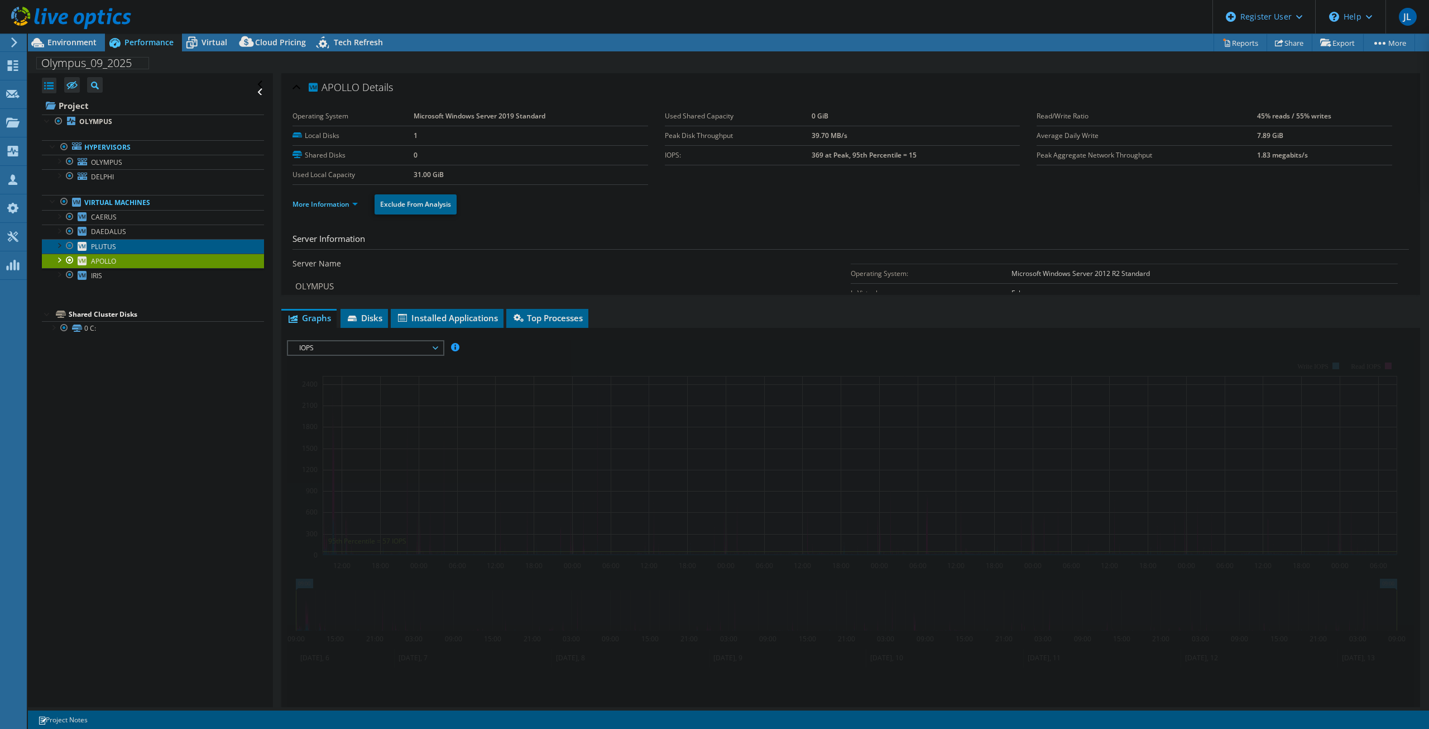
click at [106, 245] on span "PLUTUS" at bounding box center [103, 246] width 25 height 9
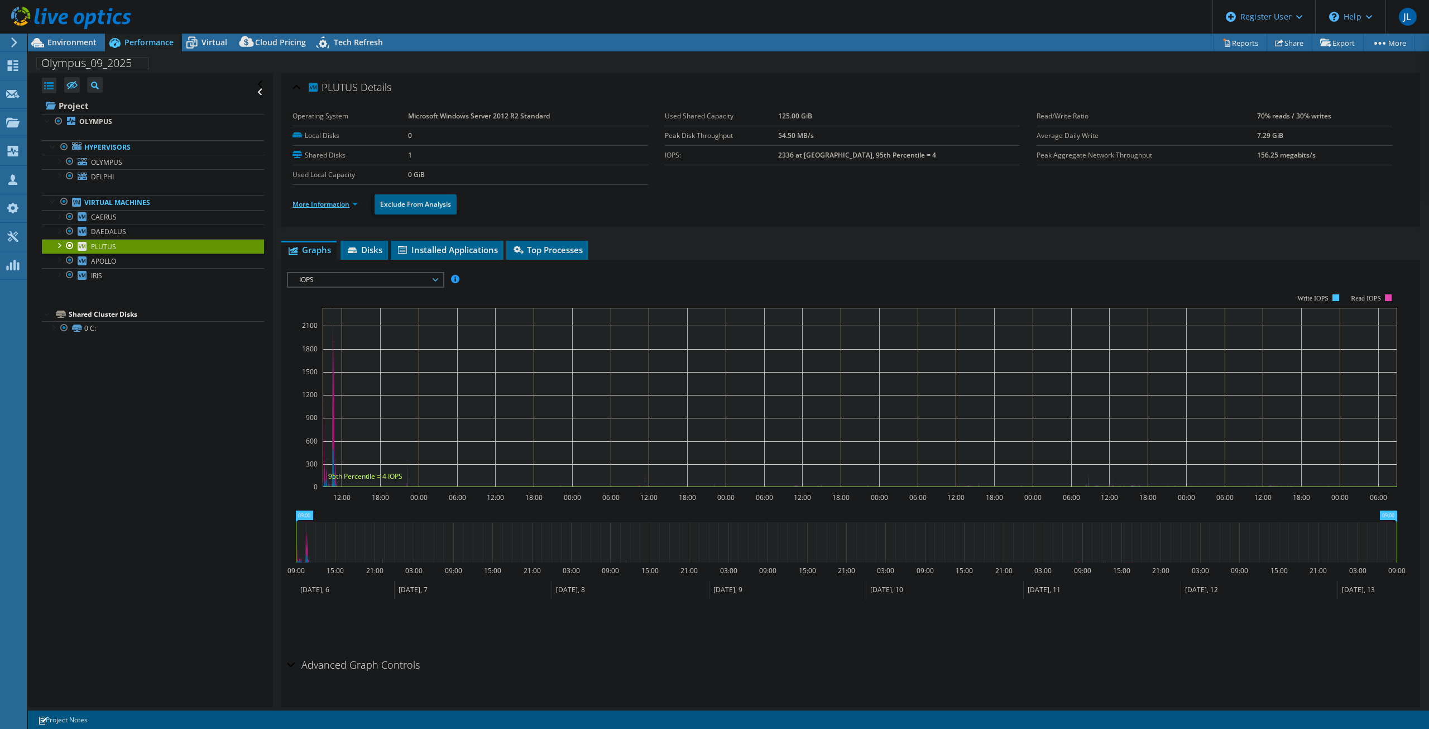
click at [338, 205] on link "More Information" at bounding box center [325, 203] width 65 height 9
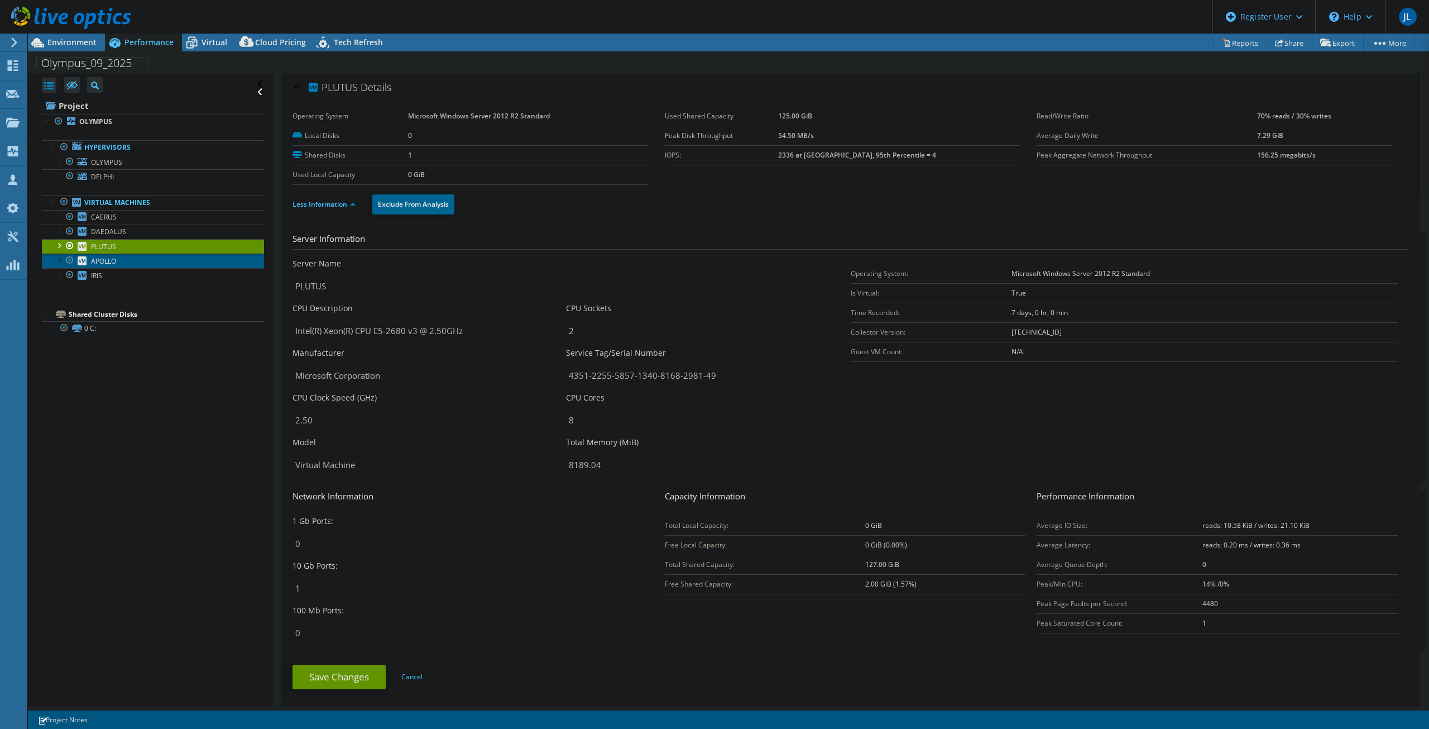
click at [105, 258] on span "APOLLO" at bounding box center [103, 260] width 25 height 9
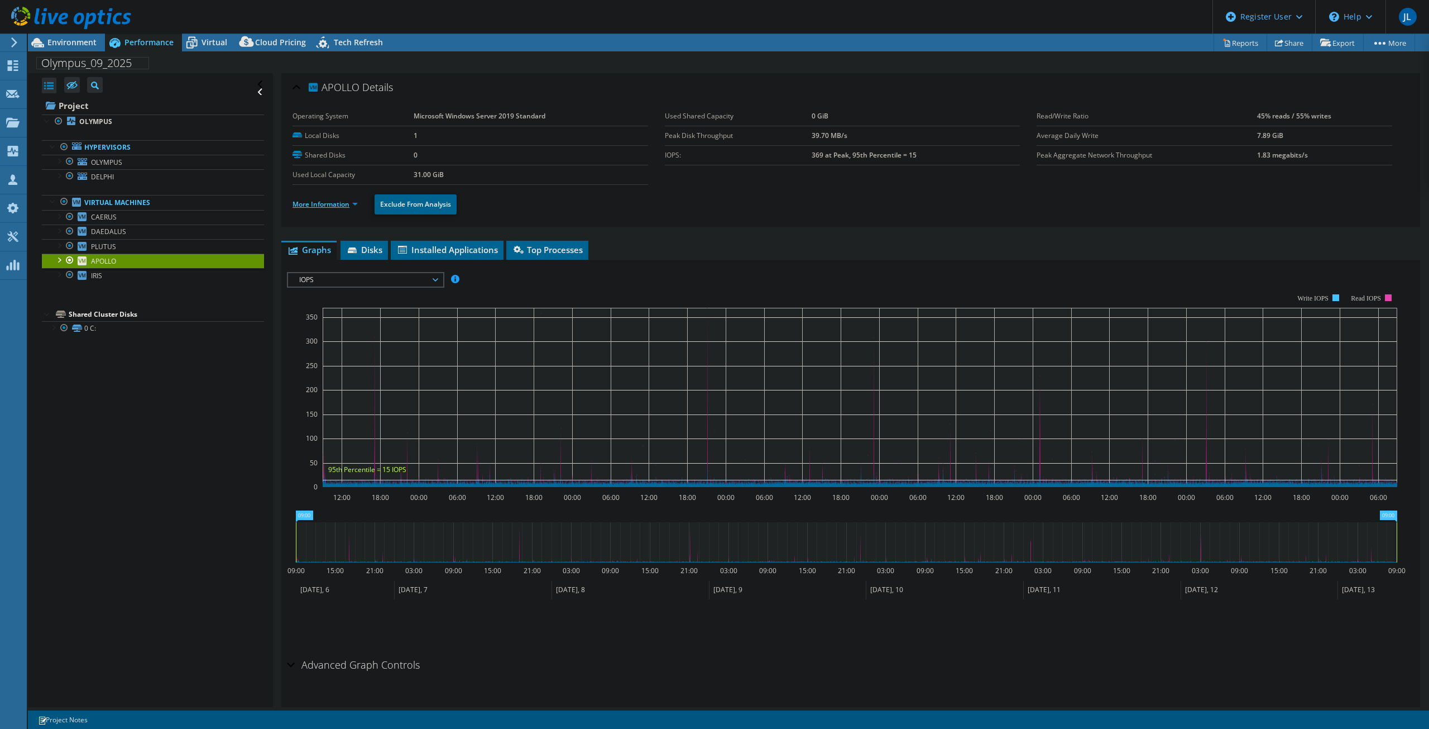
click at [341, 206] on link "More Information" at bounding box center [325, 203] width 65 height 9
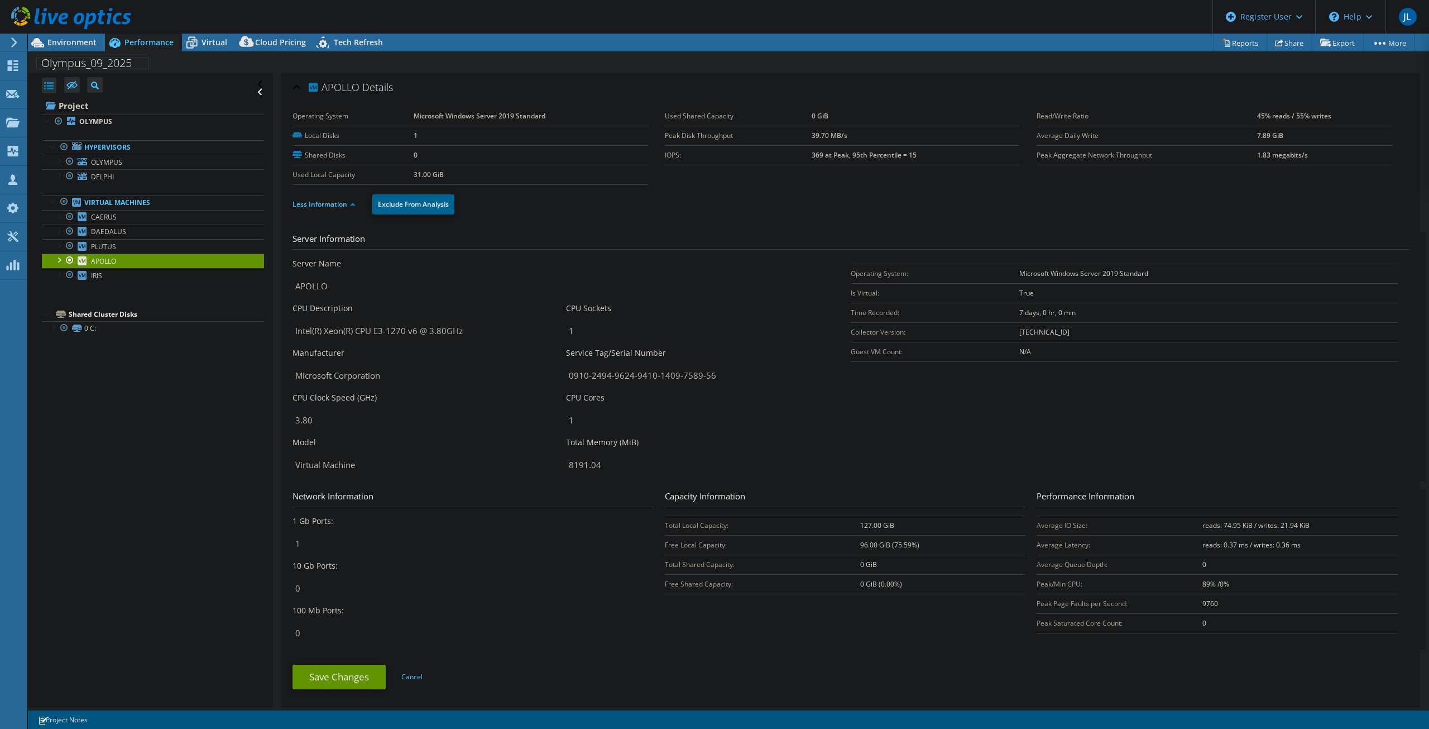
select select "USD"
click at [84, 271] on icon at bounding box center [82, 275] width 9 height 9
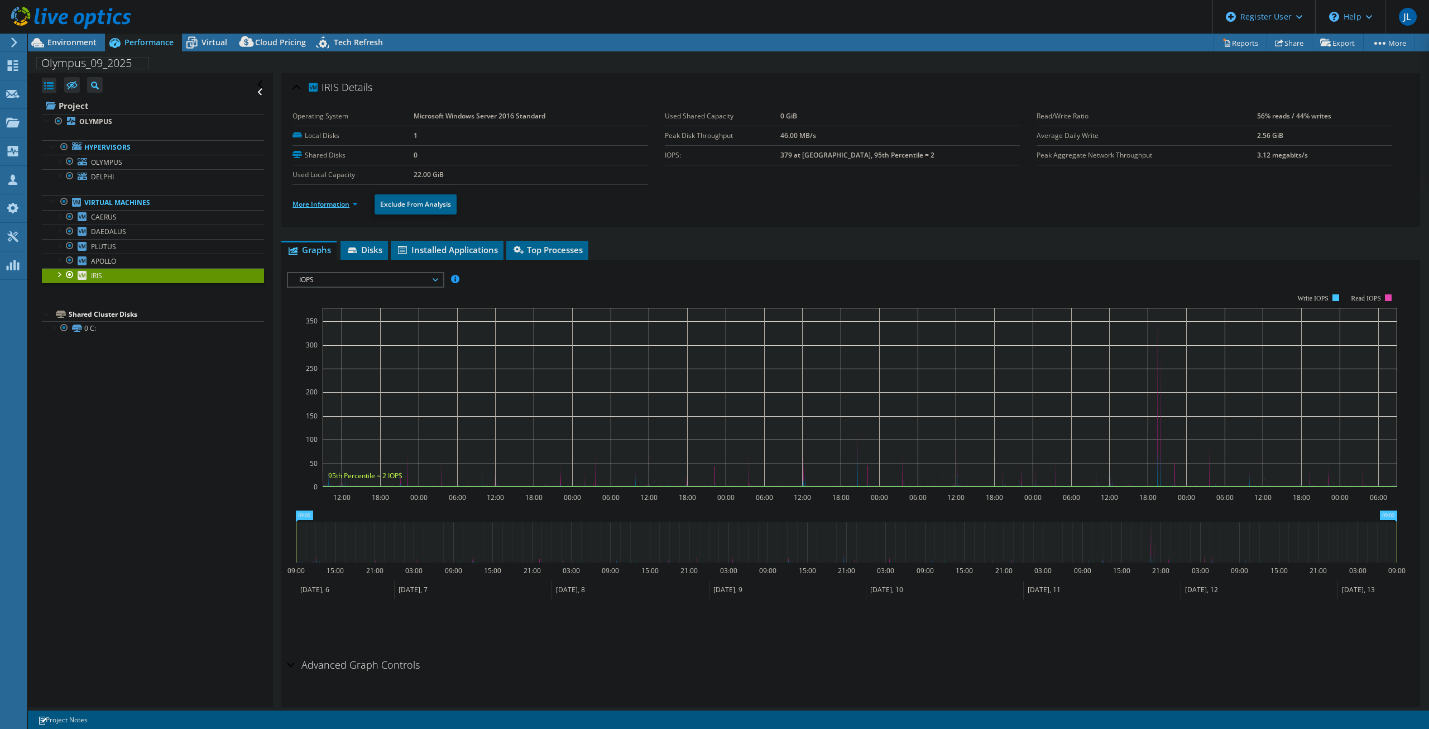
click at [330, 201] on link "More Information" at bounding box center [325, 203] width 65 height 9
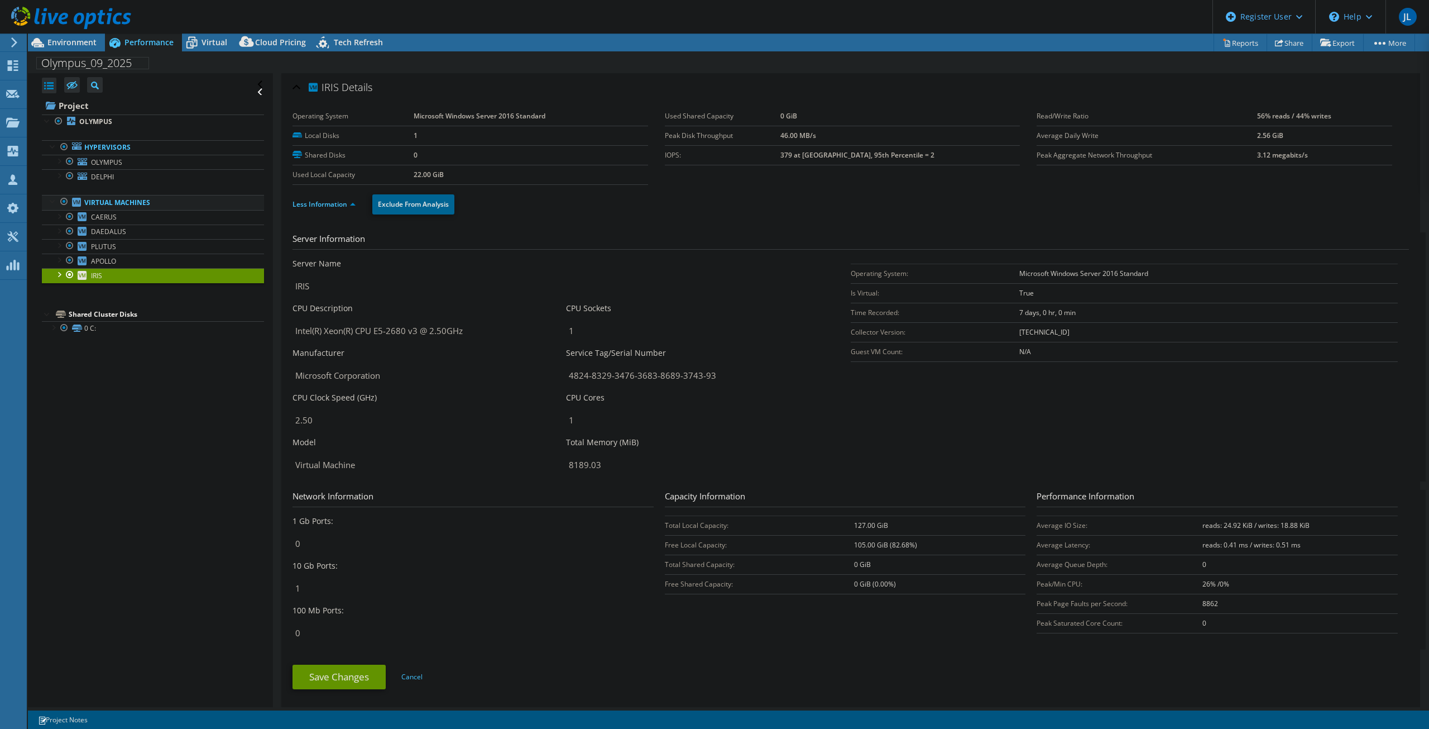
click at [65, 203] on div at bounding box center [64, 201] width 11 height 13
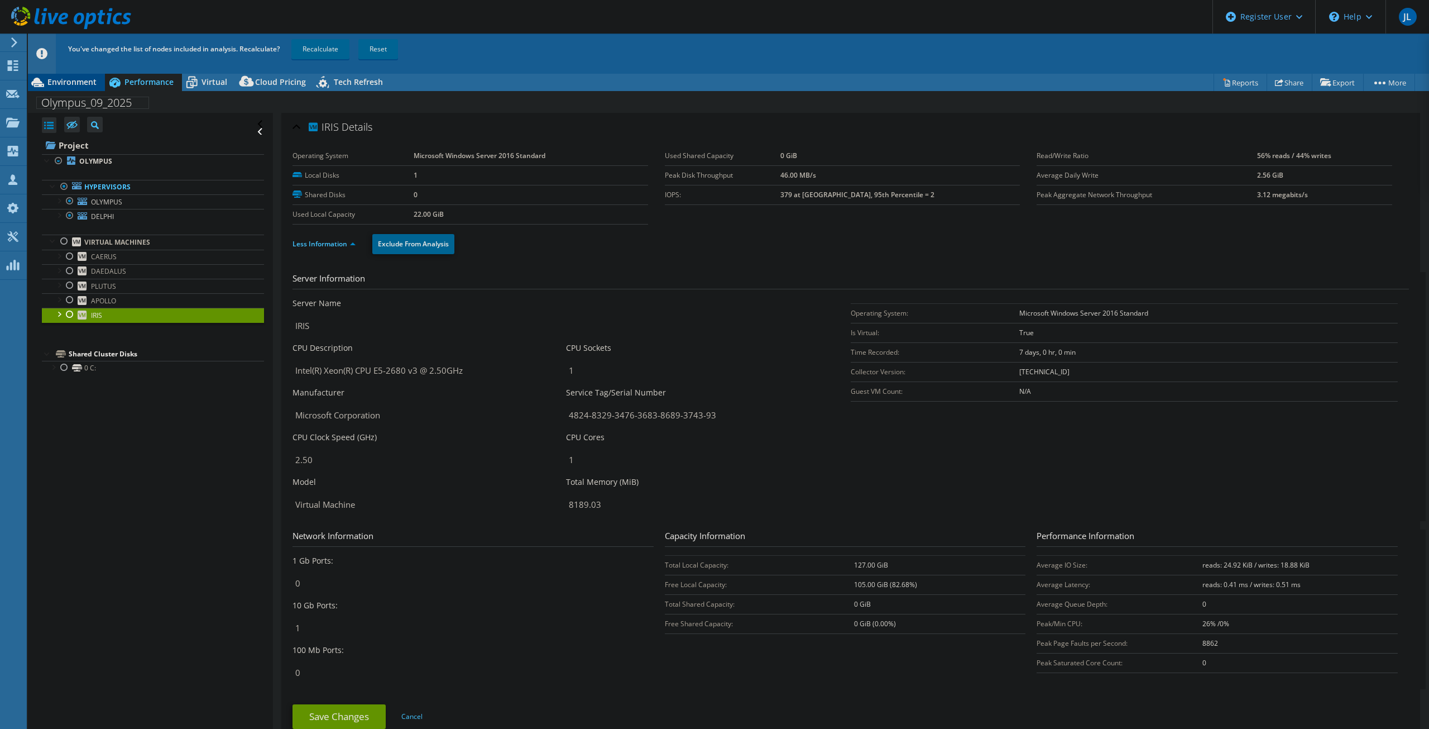
click at [85, 80] on span "Environment" at bounding box center [71, 81] width 49 height 11
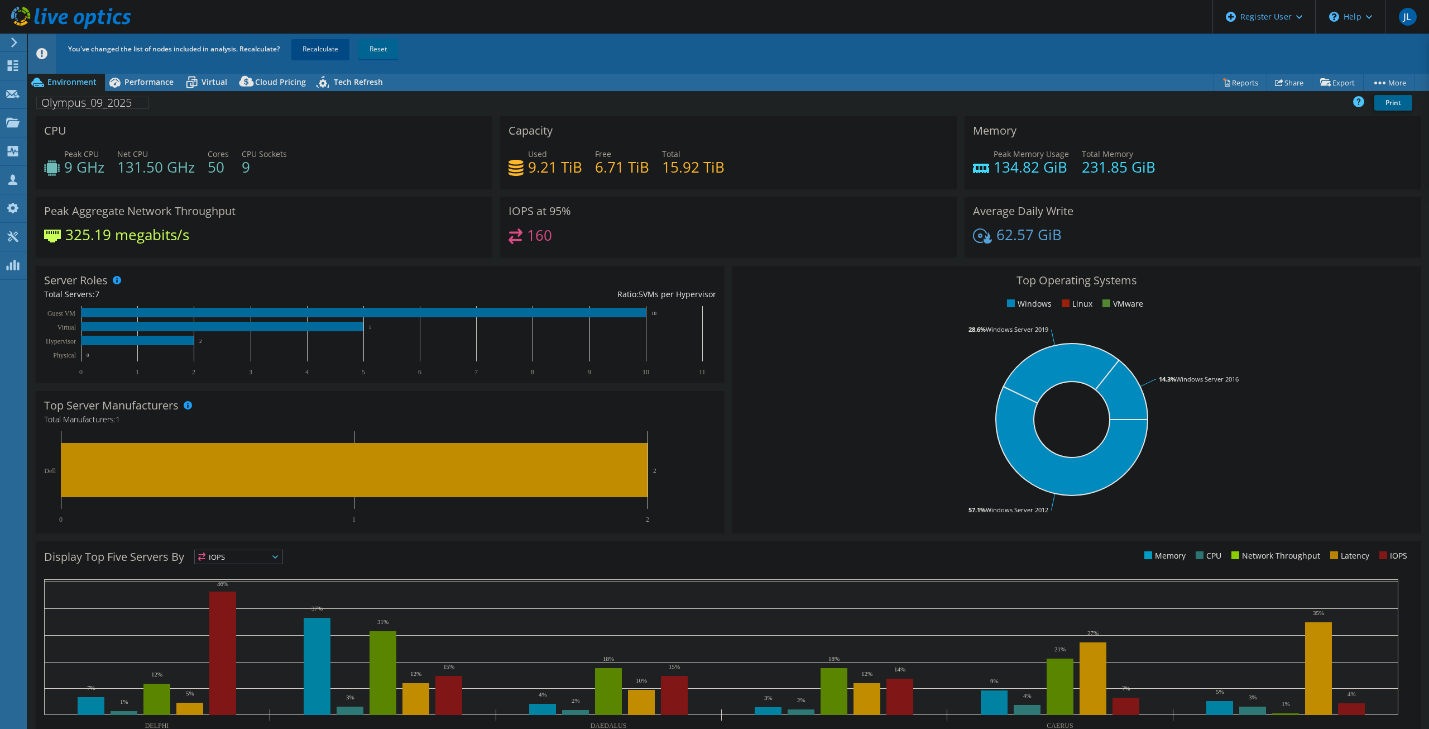
click at [323, 50] on link "Recalculate" at bounding box center [320, 49] width 58 height 20
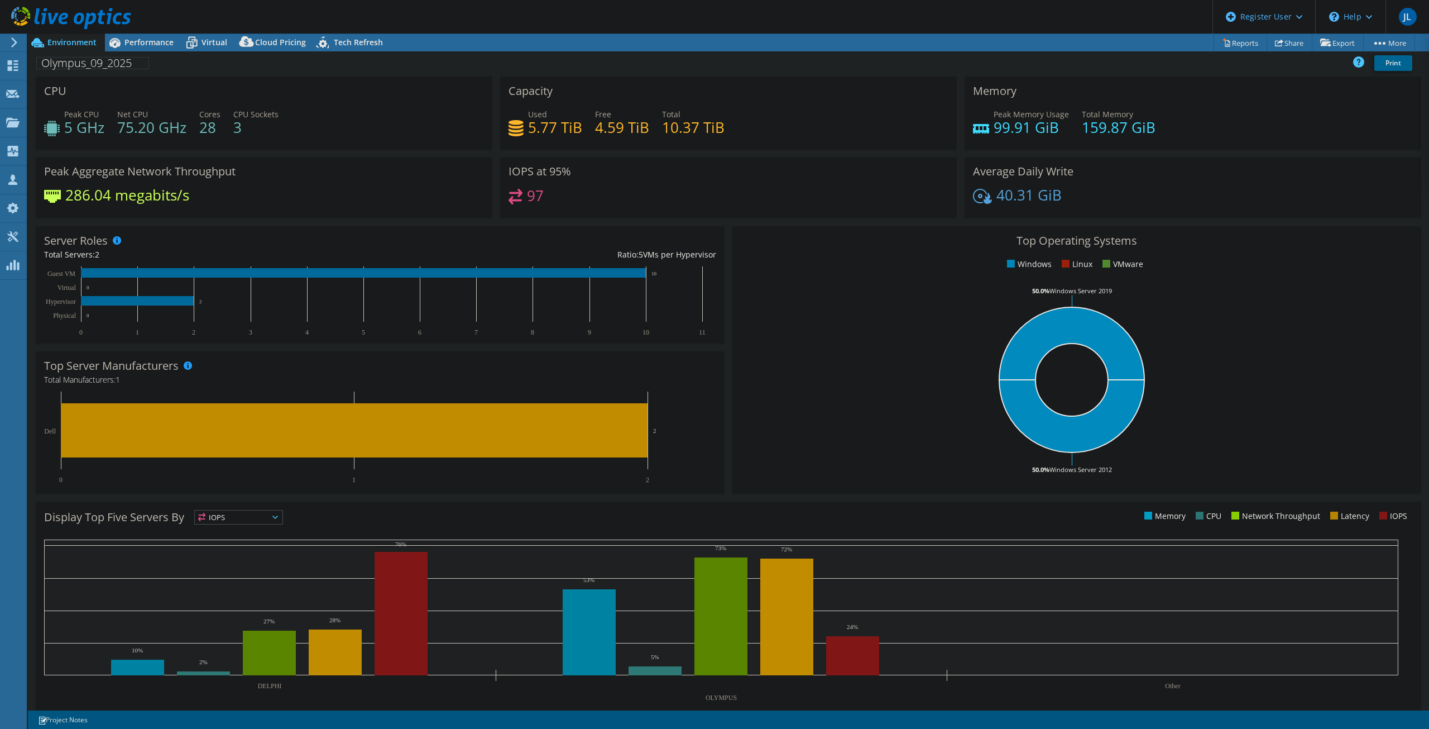
click at [772, 72] on div "Olympus_09_2025 Print" at bounding box center [728, 62] width 1401 height 21
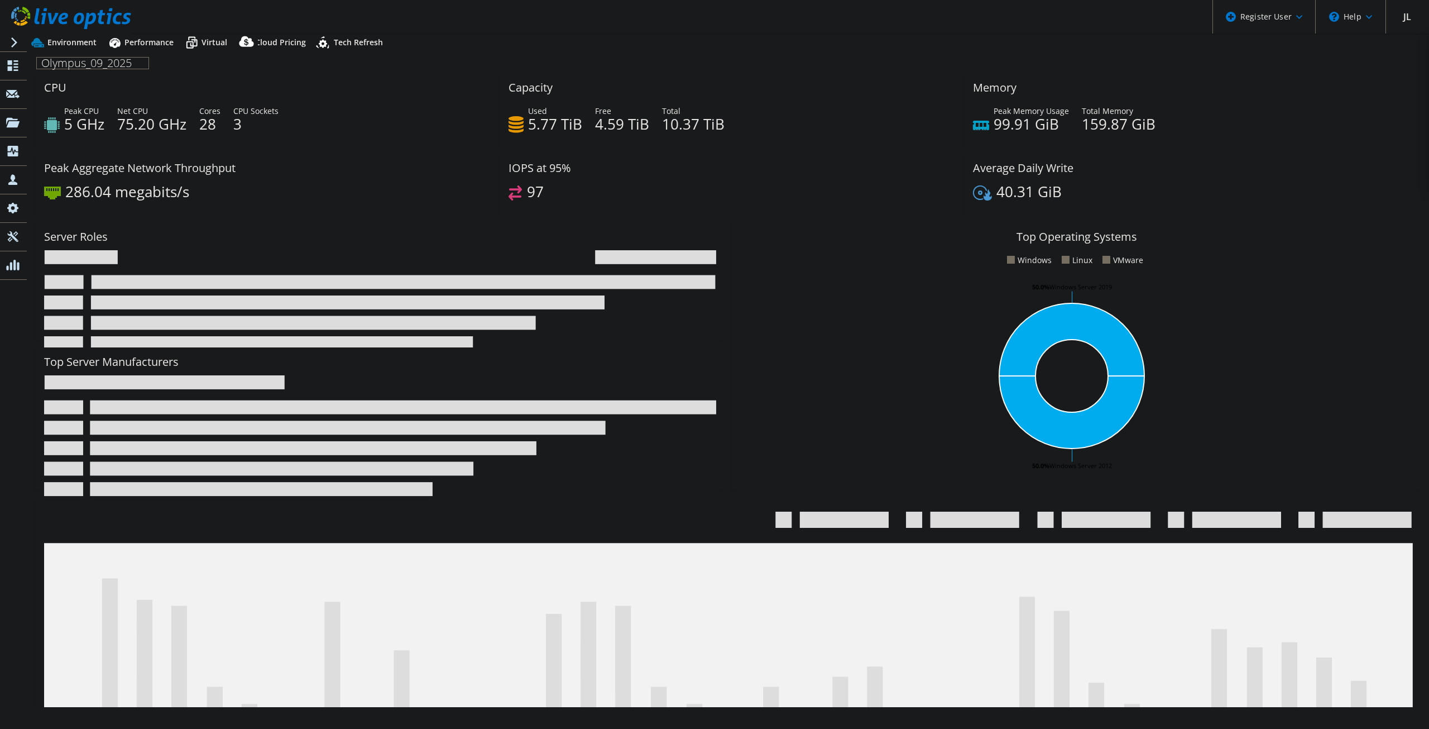
select select "USD"
